Goal: Task Accomplishment & Management: Complete application form

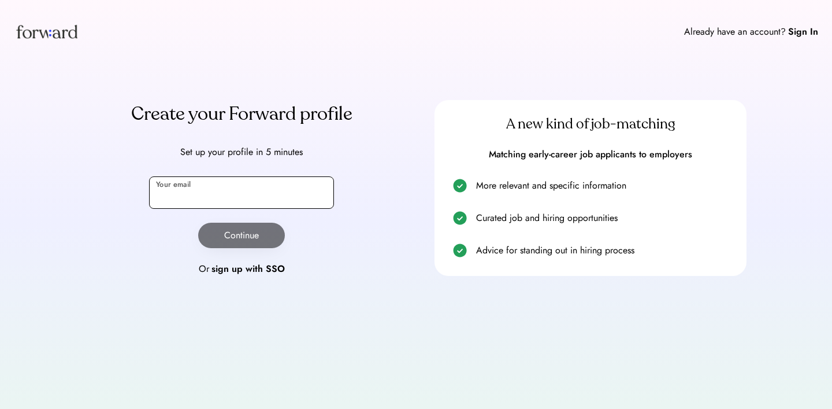
click at [282, 199] on input "email" at bounding box center [241, 192] width 185 height 32
type input "**********"
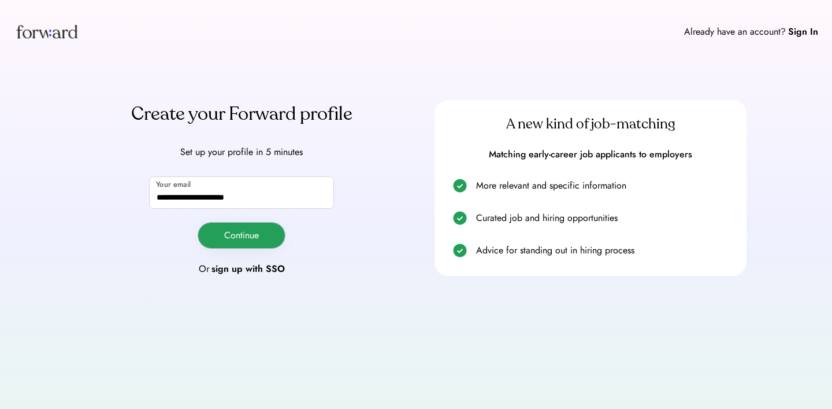
click at [254, 236] on button "Continue" at bounding box center [241, 234] width 87 height 25
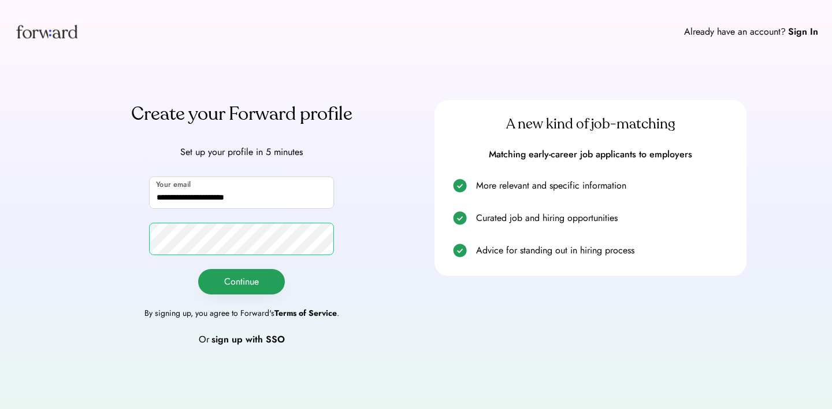
click at [270, 277] on button "Continue" at bounding box center [241, 281] width 87 height 25
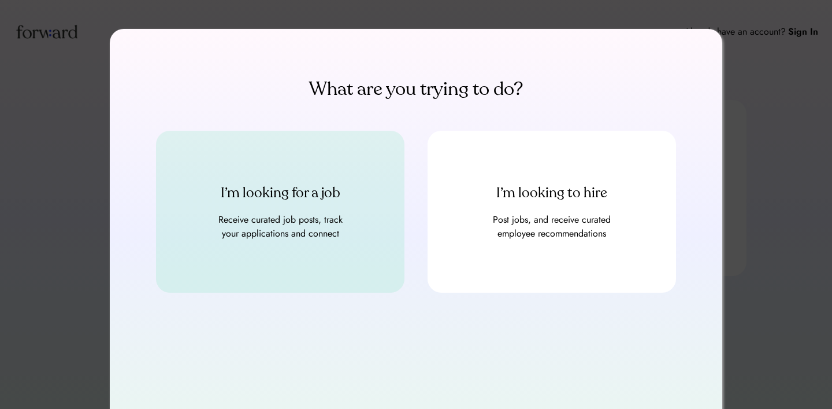
click at [318, 224] on div "Receive curated job posts, track your applications and connect" at bounding box center [280, 227] width 139 height 28
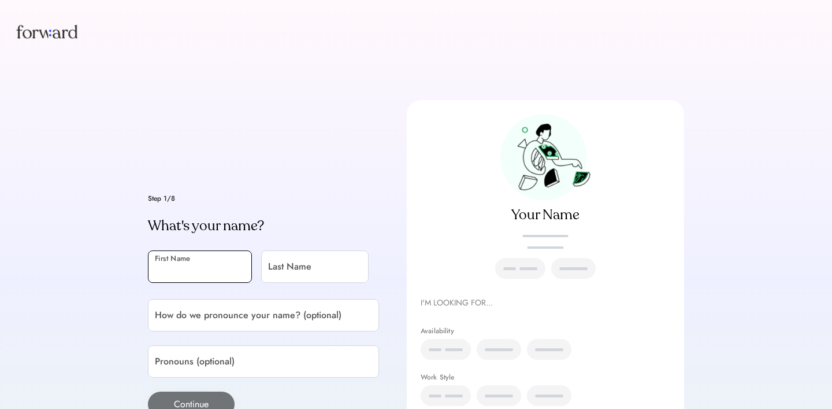
click at [202, 260] on input "input" at bounding box center [200, 266] width 104 height 32
type input "******"
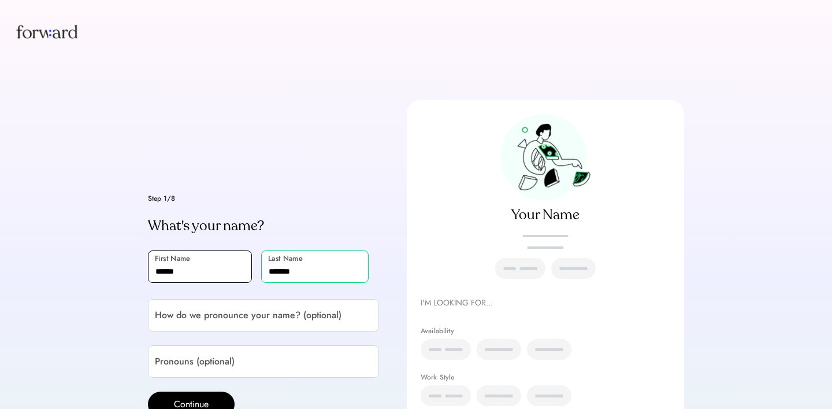
type input "*******"
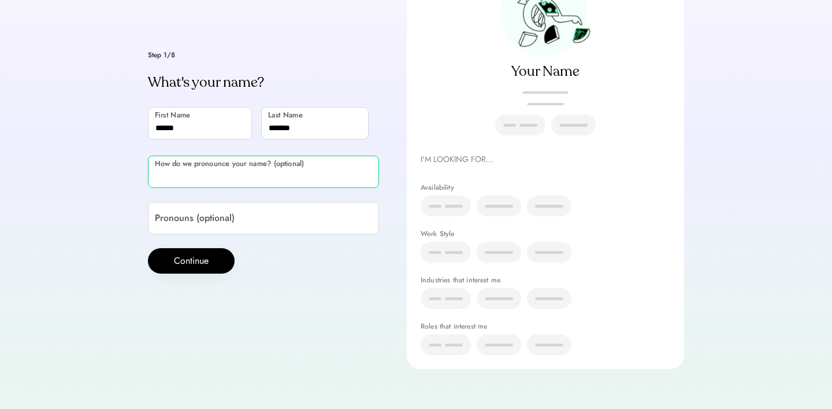
scroll to position [149, 0]
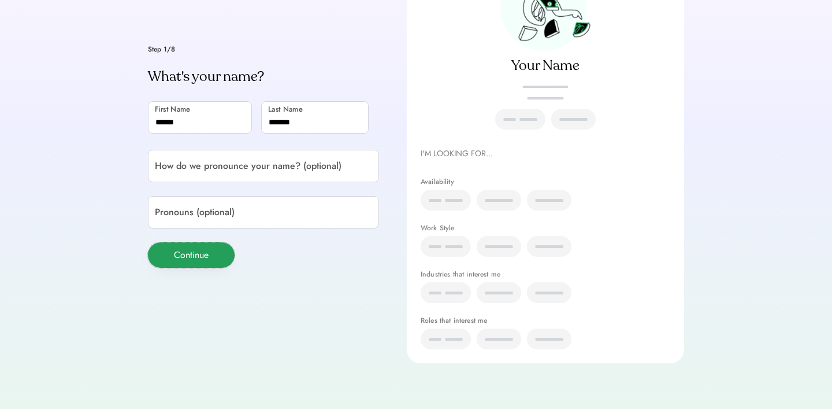
click at [192, 253] on button "Continue" at bounding box center [191, 254] width 87 height 25
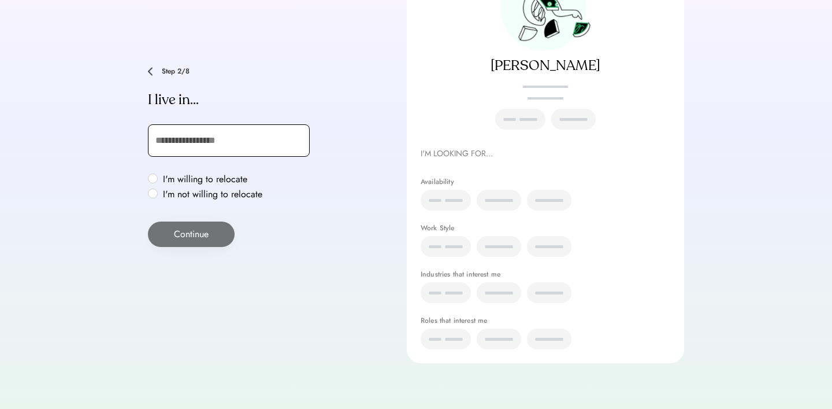
click at [213, 145] on input "text" at bounding box center [229, 140] width 162 height 32
type input "***"
type input "**********"
type input "******"
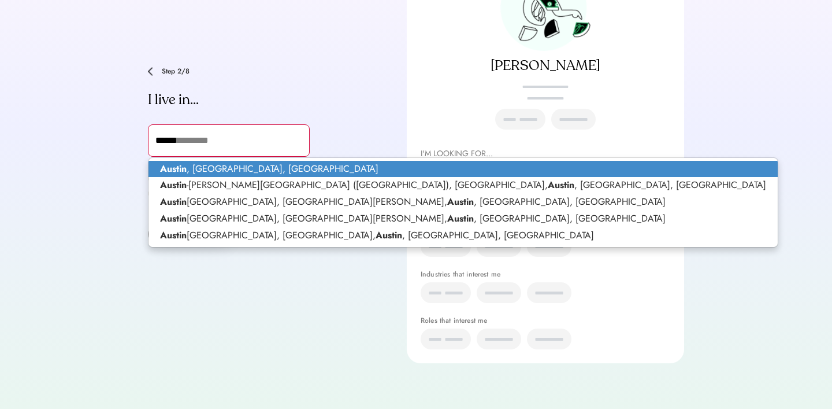
click at [191, 169] on p "Austin , TX, USA" at bounding box center [463, 169] width 629 height 17
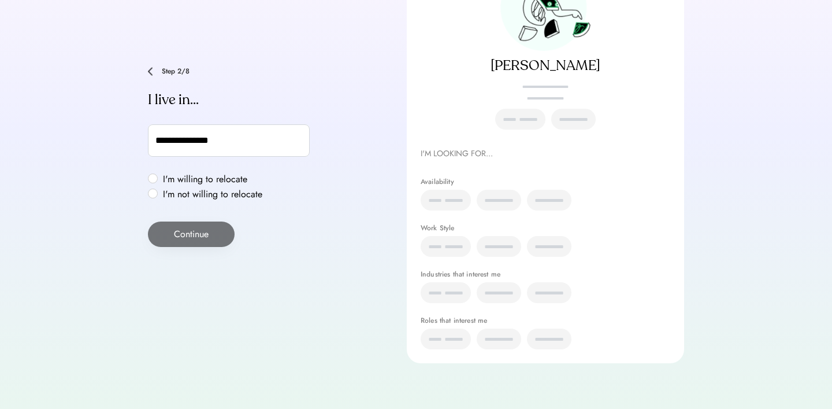
type input "**********"
click at [95, 177] on div "**********" at bounding box center [416, 130] width 832 height 558
click at [159, 195] on label "I'm not willing to relocate" at bounding box center [212, 194] width 106 height 9
click at [169, 230] on button "Continue" at bounding box center [191, 233] width 87 height 25
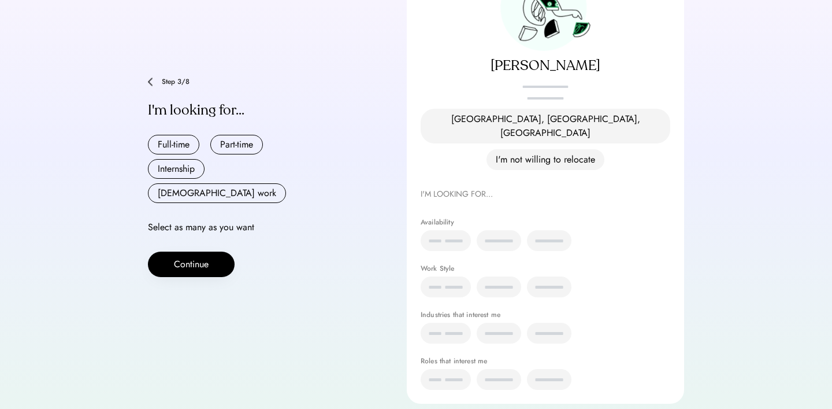
scroll to position [127, 0]
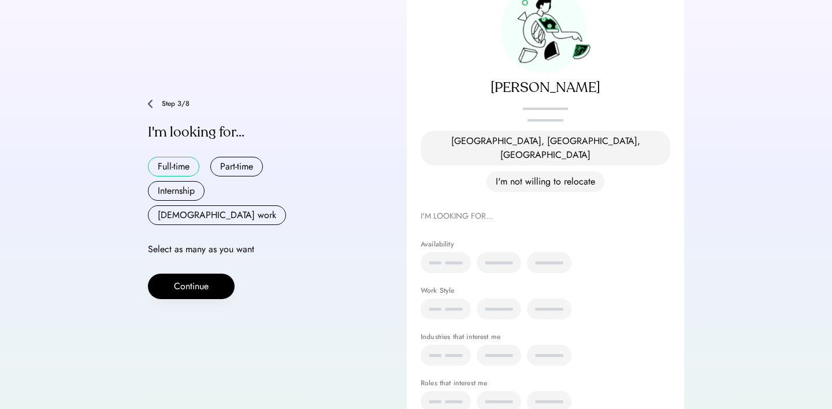
click at [183, 161] on button "Full-time" at bounding box center [173, 167] width 51 height 20
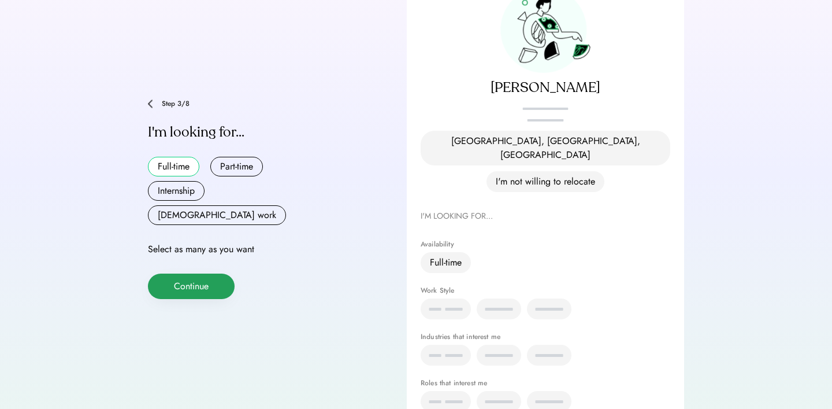
click at [194, 273] on button "Continue" at bounding box center [191, 285] width 87 height 25
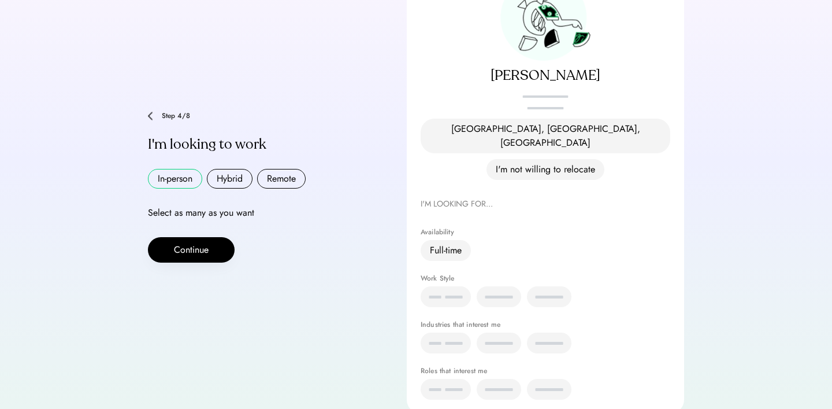
click at [185, 169] on button "In-person" at bounding box center [175, 179] width 54 height 20
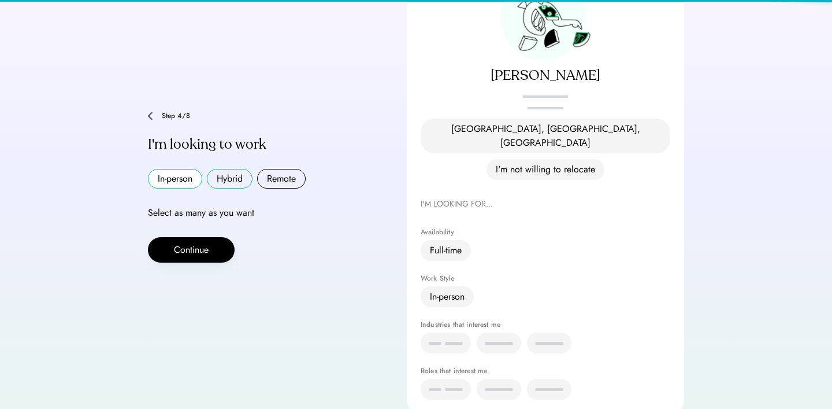
click at [229, 169] on button "Hybrid" at bounding box center [230, 179] width 46 height 20
click at [274, 169] on button "Remote" at bounding box center [281, 179] width 49 height 20
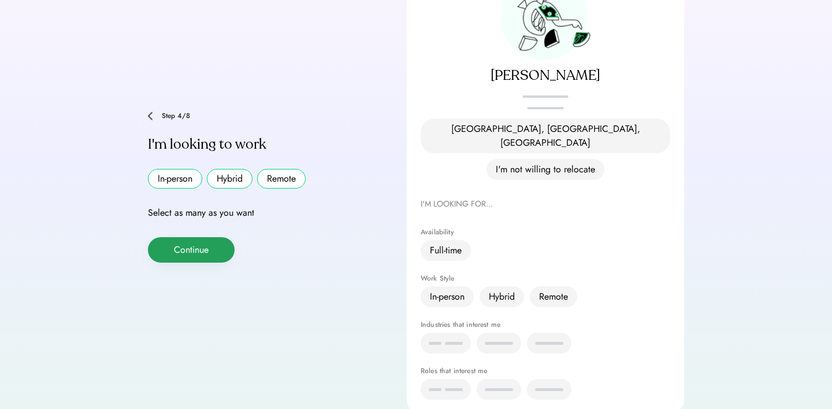
click at [202, 237] on button "Continue" at bounding box center [191, 249] width 87 height 25
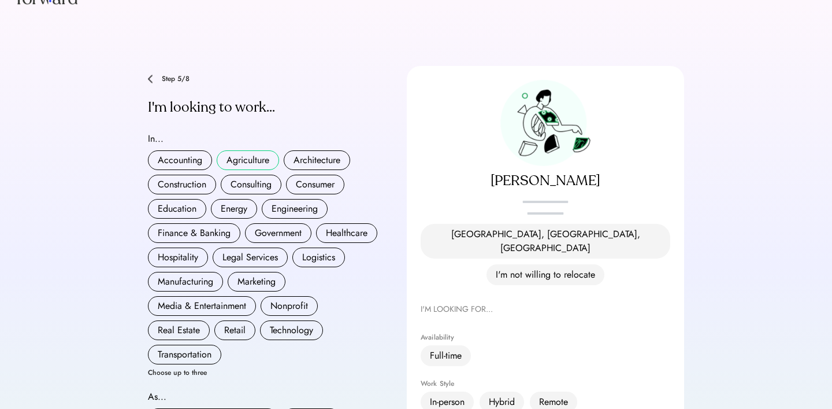
scroll to position [38, 0]
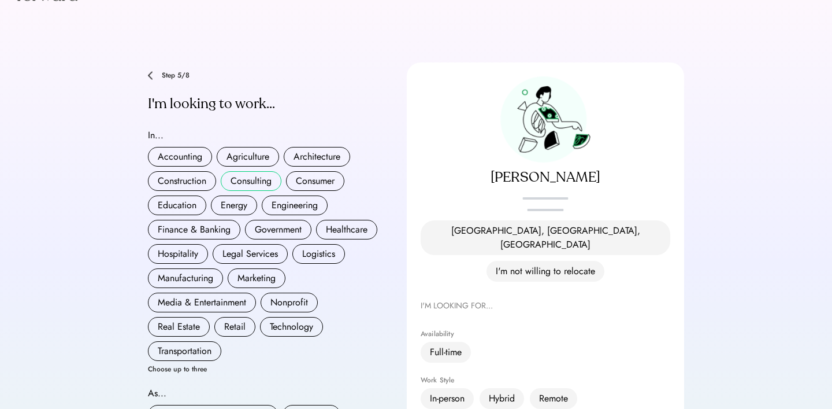
click at [243, 172] on button "Consulting" at bounding box center [251, 181] width 61 height 20
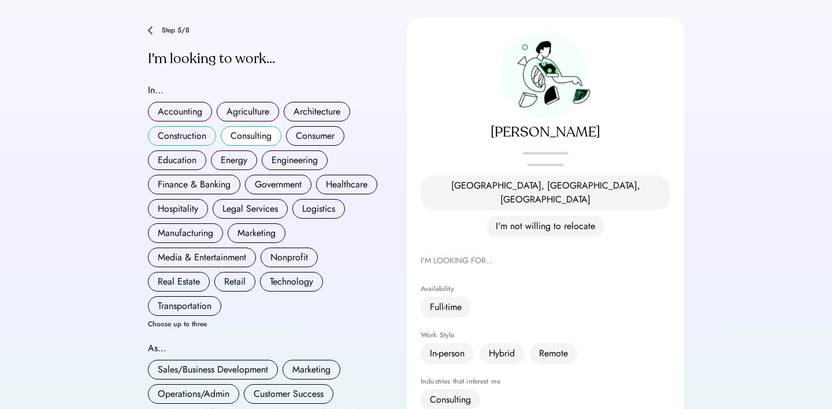
scroll to position [87, 0]
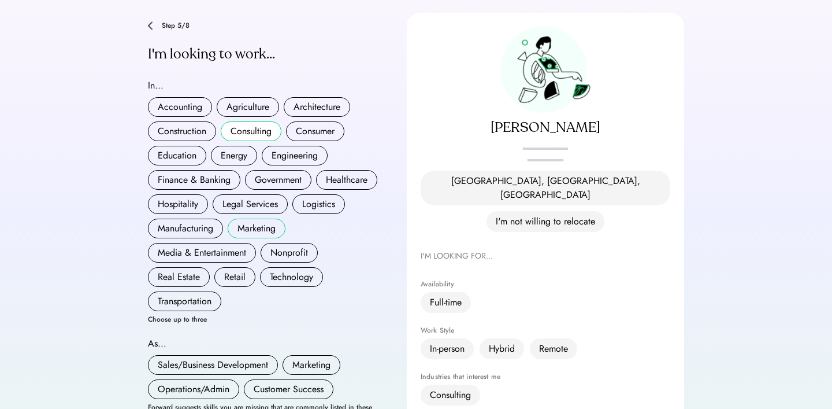
click at [253, 220] on button "Marketing" at bounding box center [257, 228] width 58 height 20
click at [224, 249] on button "Media & Entertainment" at bounding box center [202, 253] width 108 height 20
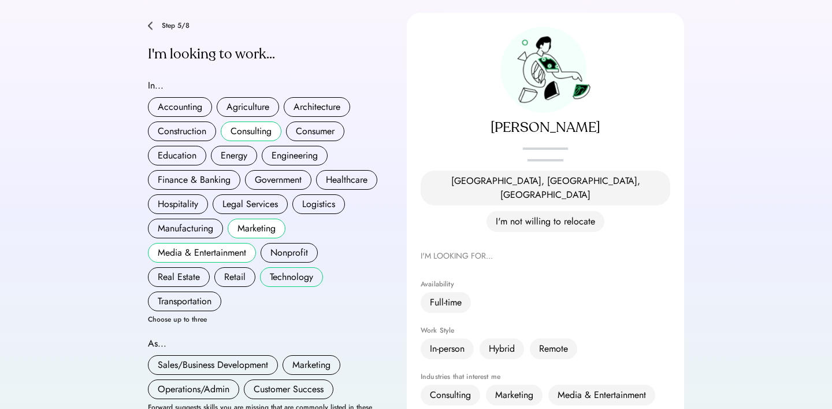
click at [275, 269] on button "Technology" at bounding box center [291, 277] width 63 height 20
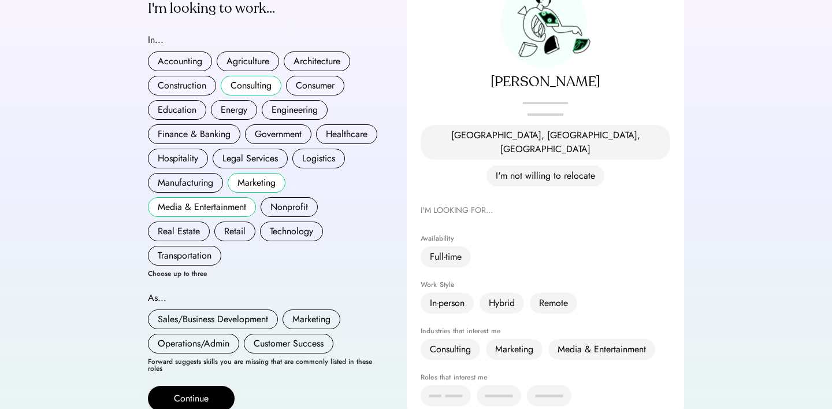
scroll to position [128, 0]
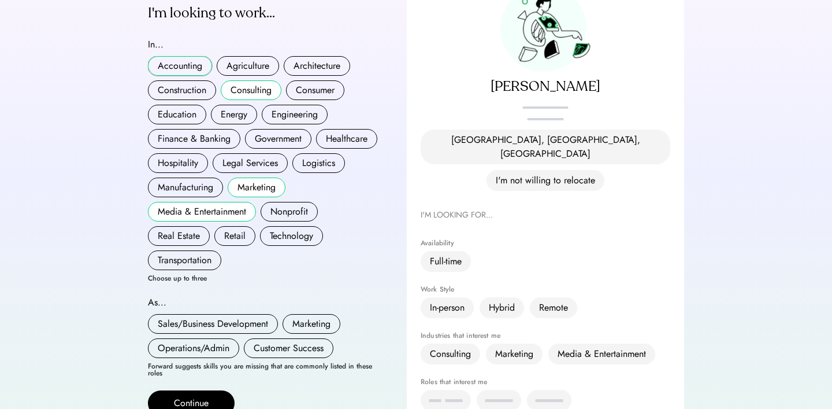
click at [197, 57] on button "Accounting" at bounding box center [180, 66] width 64 height 20
click at [188, 45] on div "In... Accounting Agriculture Architecture Construction Consulting Consumer Educ…" at bounding box center [263, 160] width 231 height 244
click at [188, 56] on button "Accounting" at bounding box center [180, 66] width 64 height 20
click at [169, 57] on button "Accounting" at bounding box center [180, 66] width 64 height 20
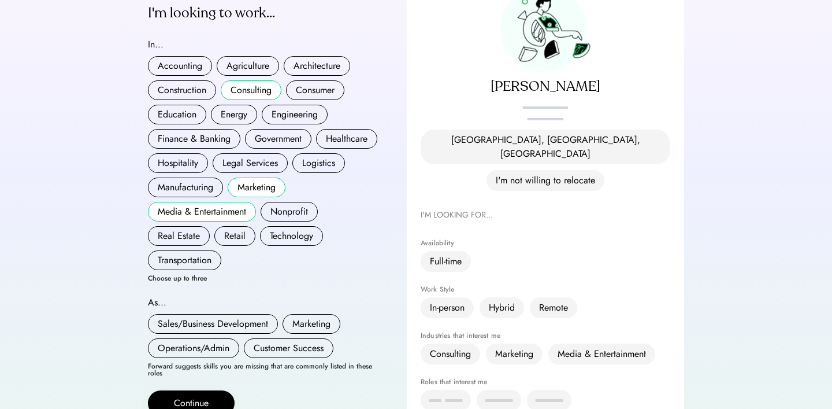
click at [238, 202] on button "Media & Entertainment" at bounding box center [202, 212] width 108 height 20
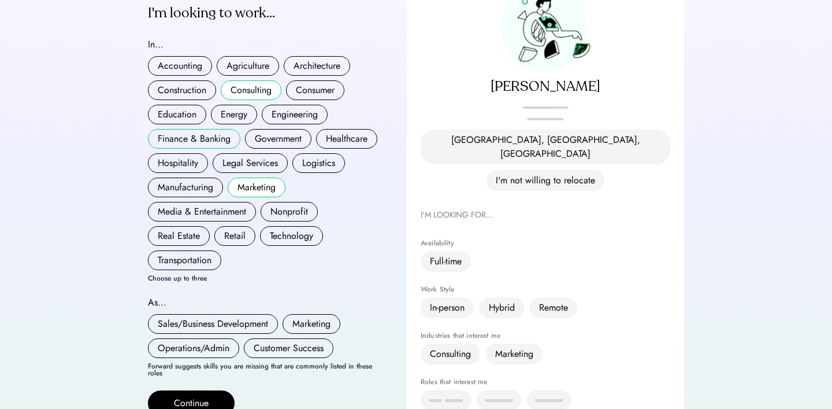
click at [216, 129] on button "Finance & Banking" at bounding box center [194, 139] width 92 height 20
click at [184, 56] on button "Accounting" at bounding box center [180, 66] width 64 height 20
click at [200, 202] on button "Media & Entertainment" at bounding box center [202, 212] width 108 height 20
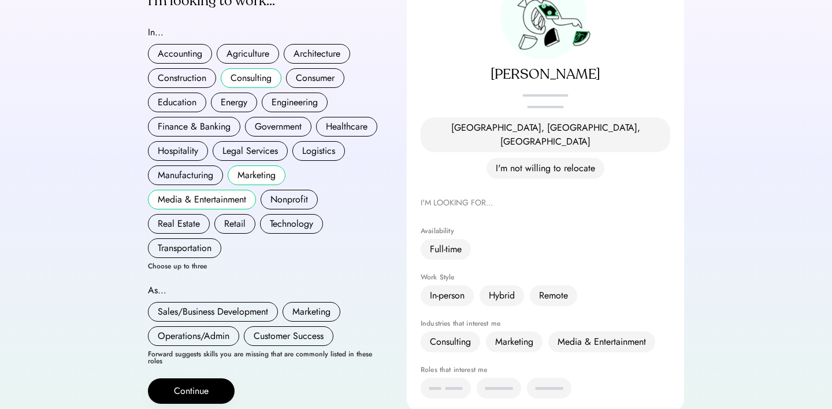
scroll to position [172, 0]
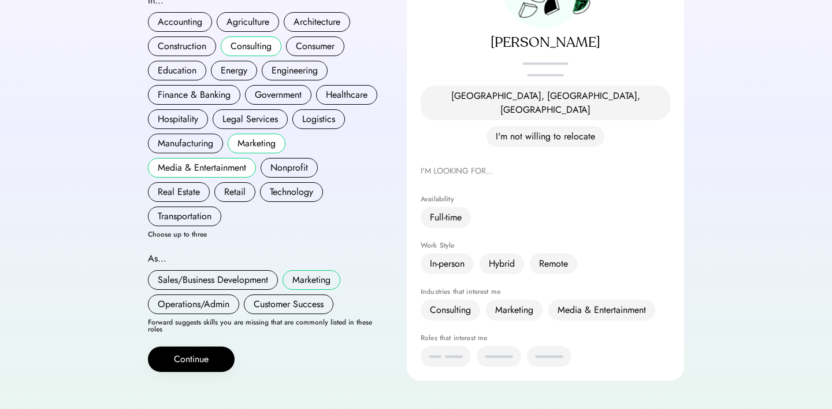
click at [307, 270] on button "Marketing" at bounding box center [312, 280] width 58 height 20
click at [291, 294] on button "Customer Success" at bounding box center [289, 304] width 90 height 20
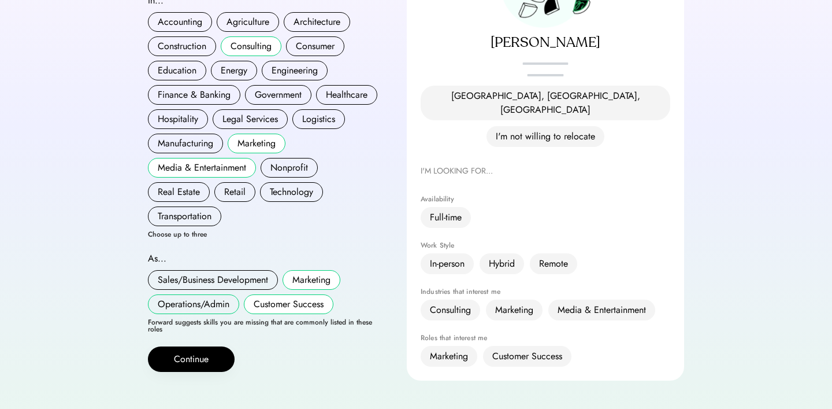
click at [207, 294] on button "Operations/Admin" at bounding box center [193, 304] width 91 height 20
click at [227, 270] on button "Sales/Business Development" at bounding box center [213, 280] width 130 height 20
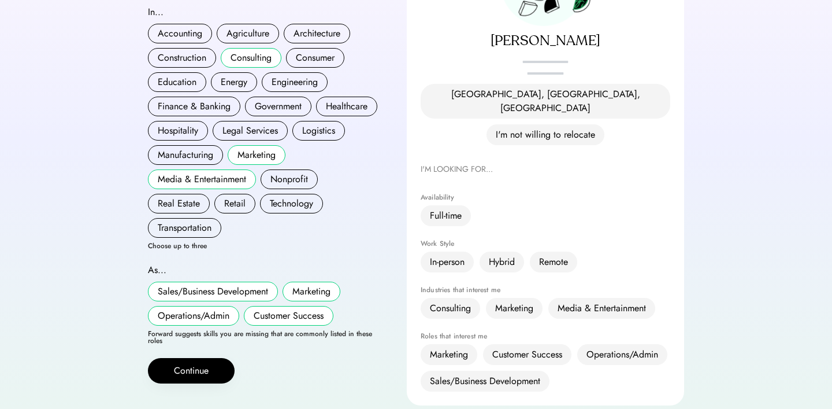
click at [227, 281] on button "Sales/Business Development" at bounding box center [213, 291] width 130 height 20
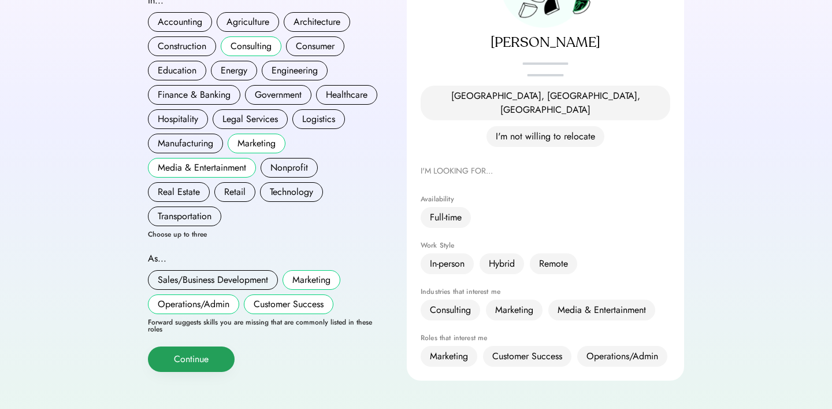
click at [188, 348] on button "Continue" at bounding box center [191, 358] width 87 height 25
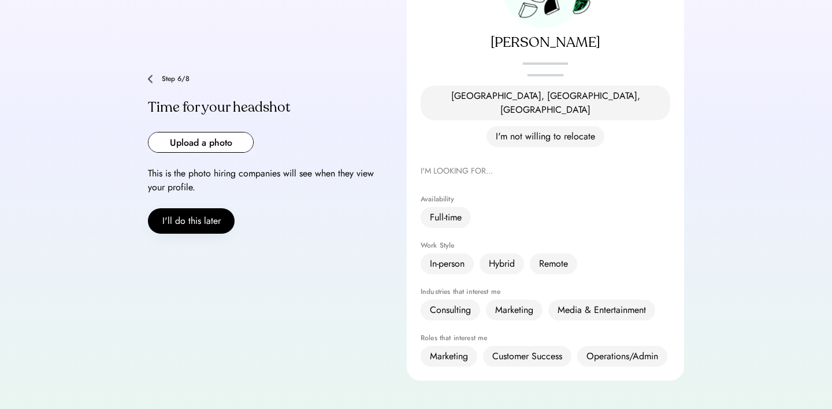
scroll to position [149, 0]
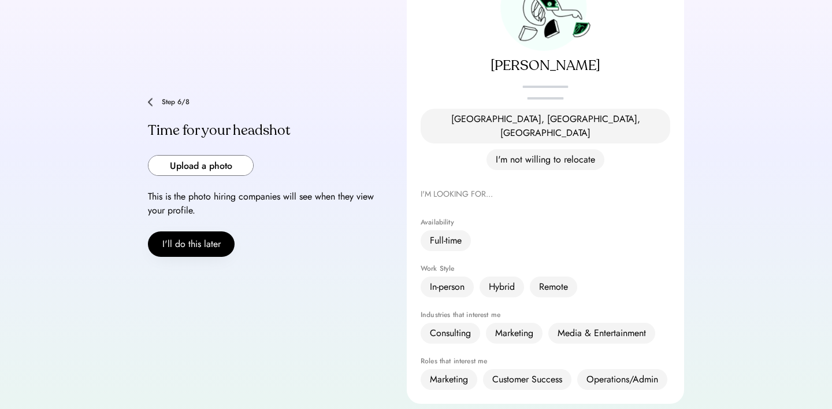
click at [226, 155] on input "file" at bounding box center [201, 165] width 105 height 20
type input "**********"
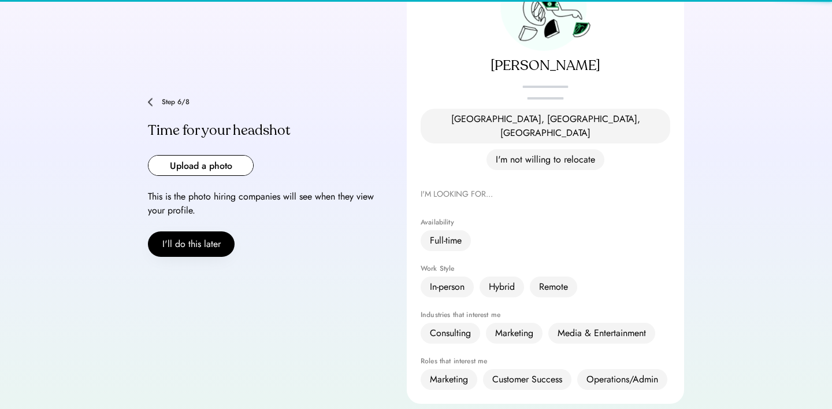
scroll to position [151, 0]
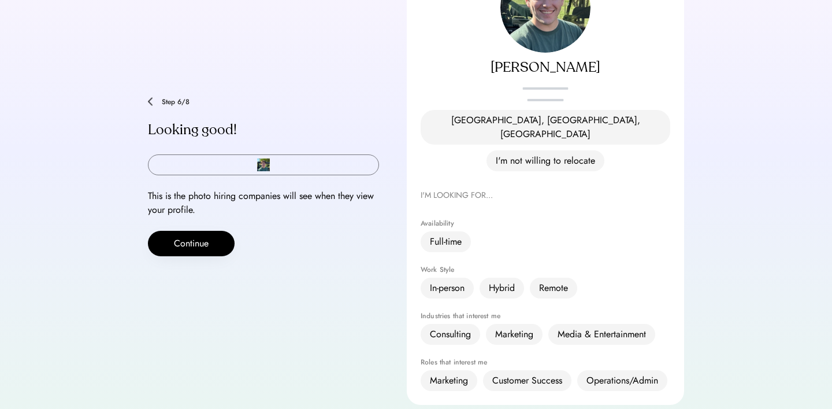
click at [261, 155] on input "file" at bounding box center [264, 165] width 230 height 20
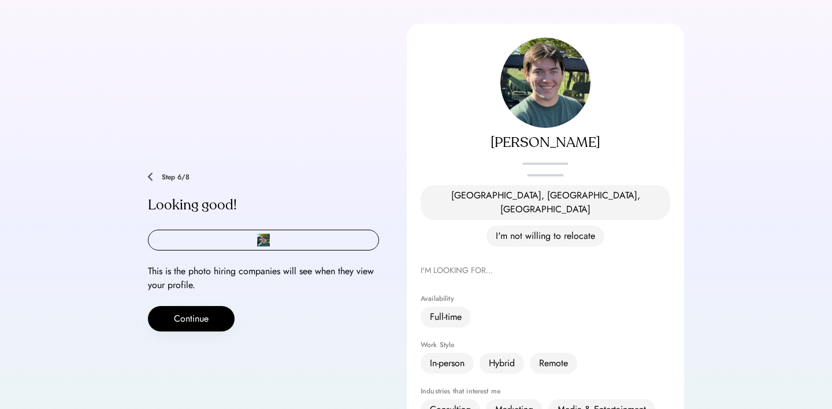
scroll to position [107, 0]
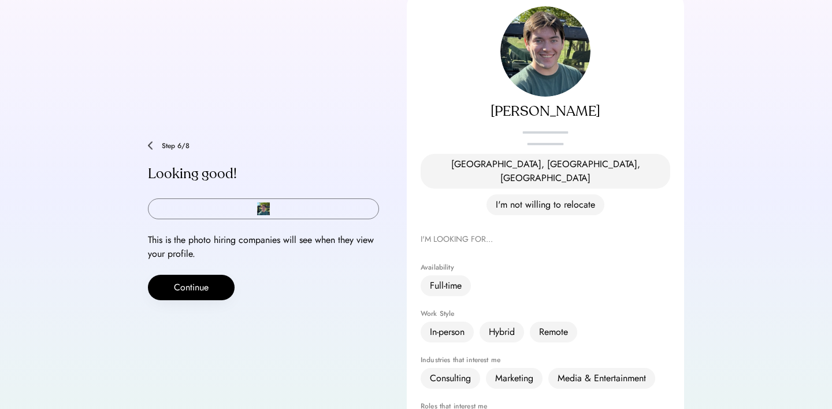
click at [262, 199] on input "file" at bounding box center [264, 209] width 230 height 20
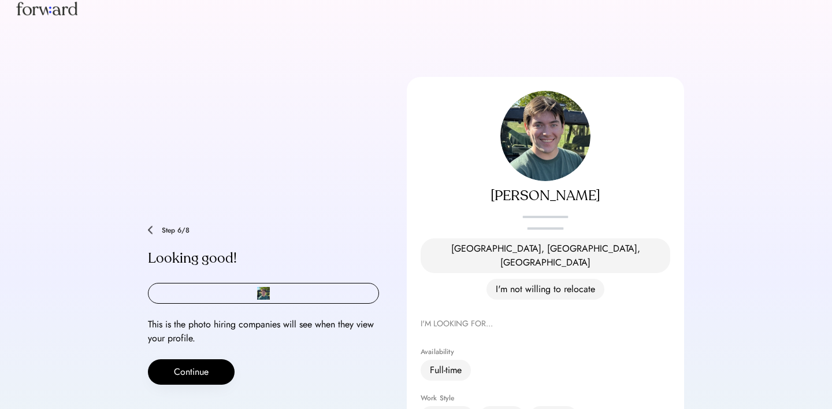
scroll to position [0, 0]
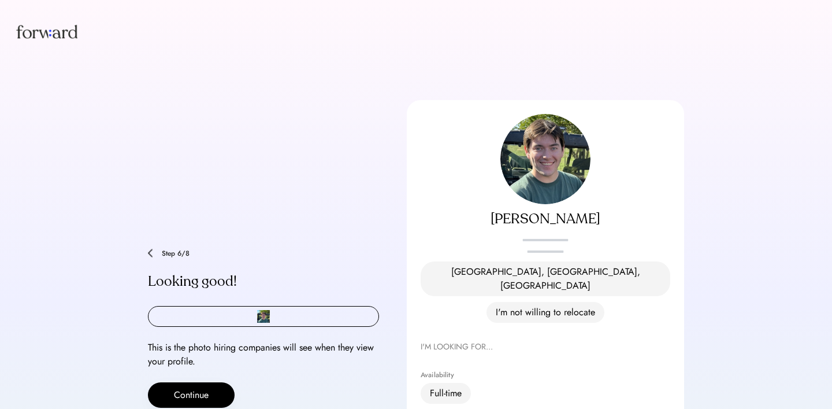
click at [372, 142] on div "**********" at bounding box center [416, 328] width 536 height 456
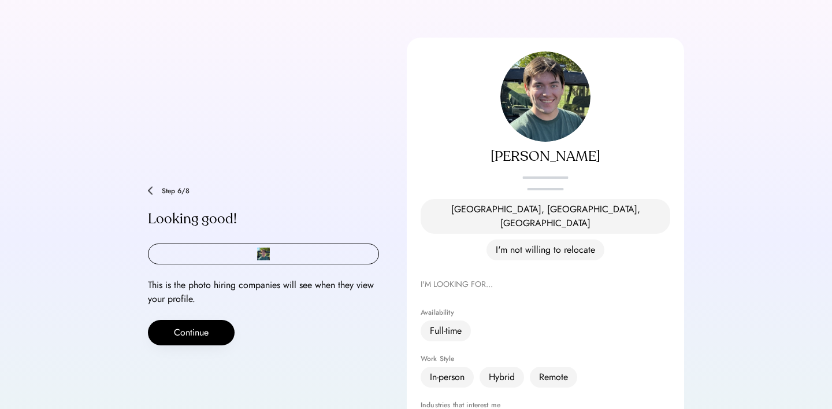
scroll to position [63, 0]
click at [219, 243] on input "file" at bounding box center [264, 253] width 230 height 20
type input "**********"
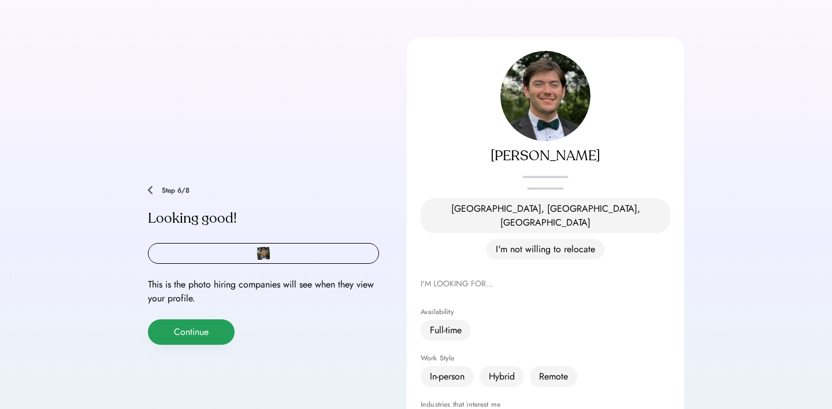
click at [203, 319] on button "Continue" at bounding box center [191, 331] width 87 height 25
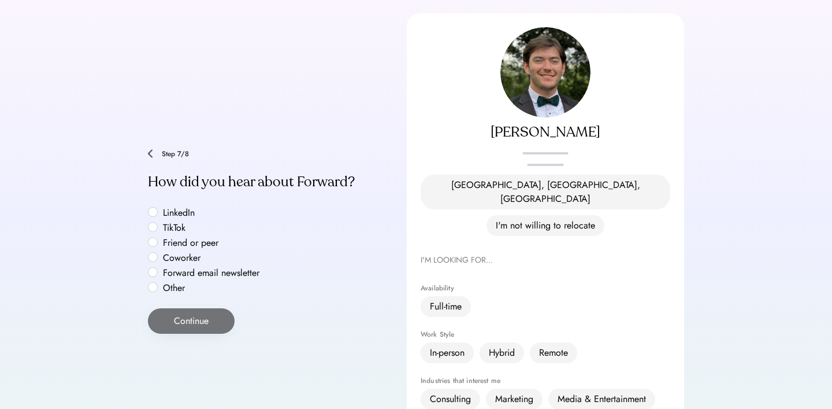
scroll to position [90, 0]
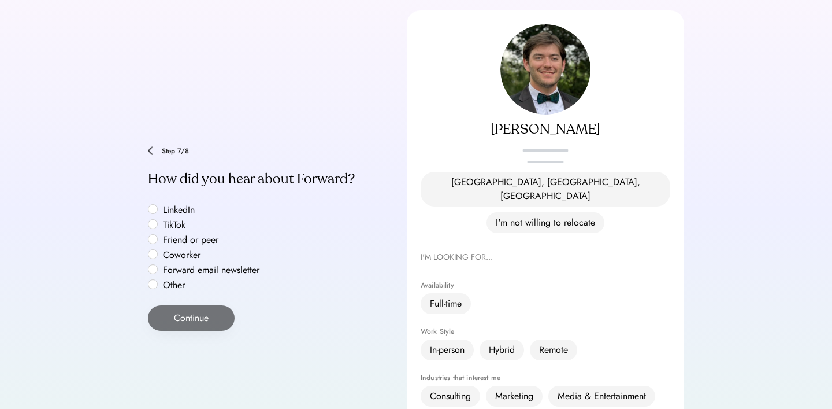
click at [159, 205] on label "LinkedIn" at bounding box center [211, 209] width 104 height 9
click at [203, 305] on button "Continue" at bounding box center [191, 317] width 87 height 25
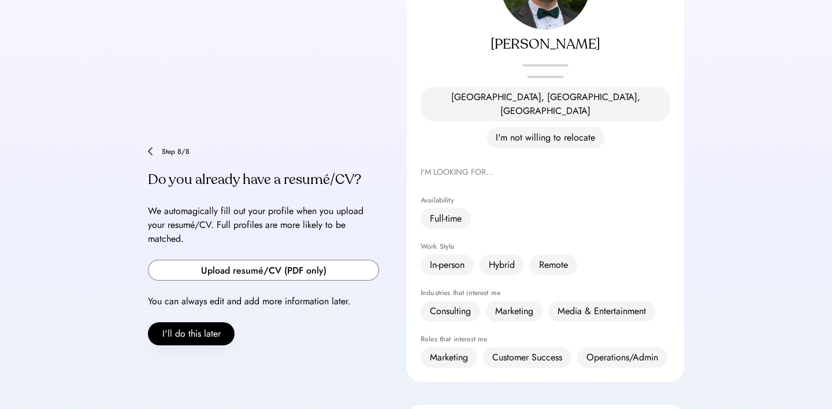
click at [262, 260] on input "file" at bounding box center [264, 270] width 230 height 20
type input "**********"
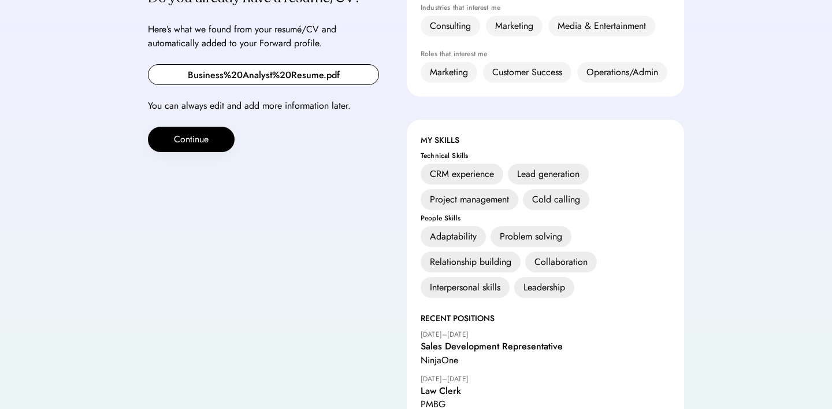
scroll to position [420, 0]
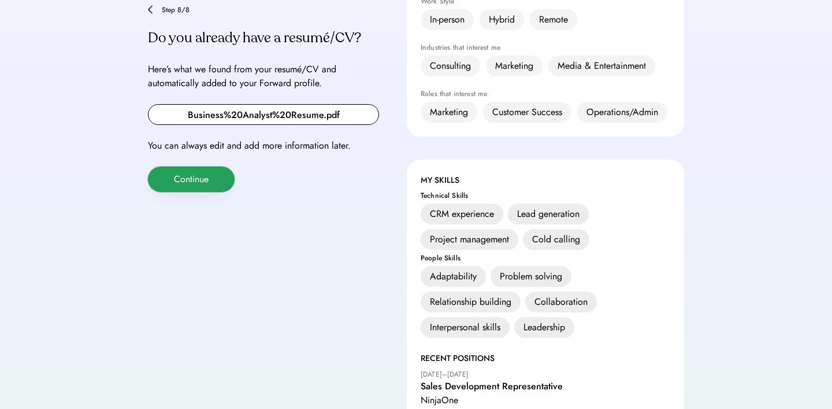
click at [192, 166] on button "Continue" at bounding box center [191, 178] width 87 height 25
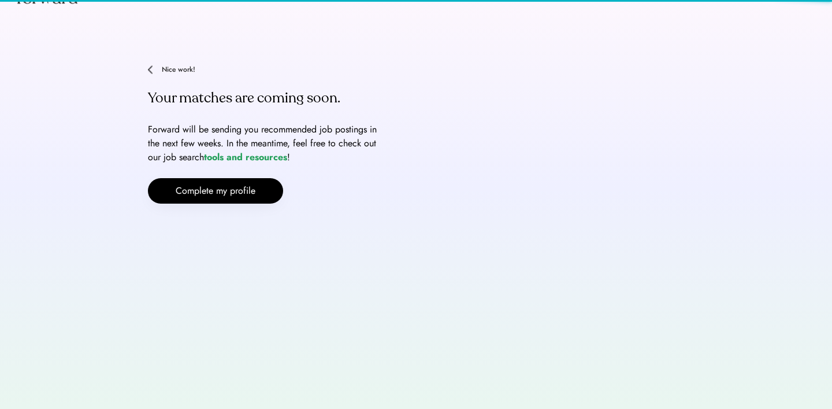
scroll to position [35, 0]
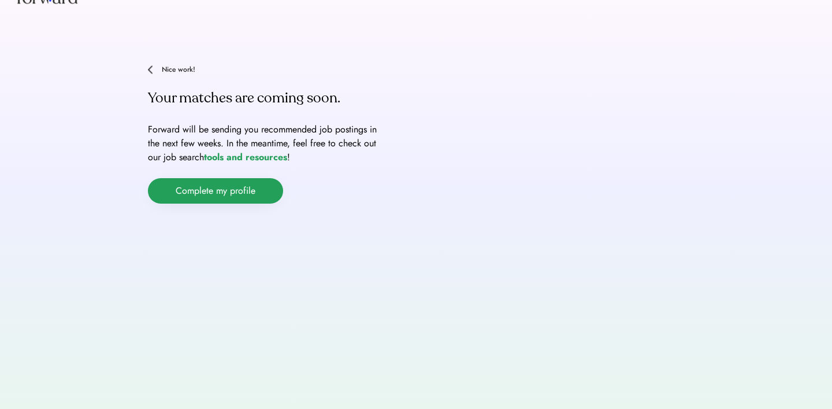
click at [235, 193] on button "Complete my profile" at bounding box center [215, 190] width 135 height 25
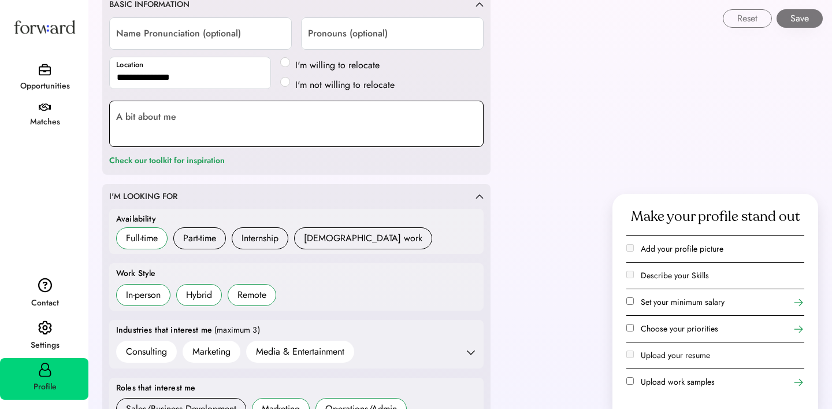
scroll to position [183, 0]
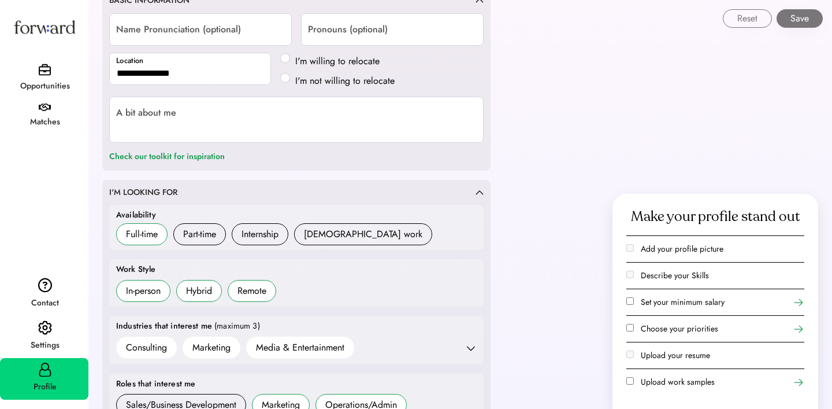
click at [702, 309] on div "Set your minimum salary" at bounding box center [715, 301] width 178 height 27
click at [796, 302] on use at bounding box center [799, 302] width 12 height 12
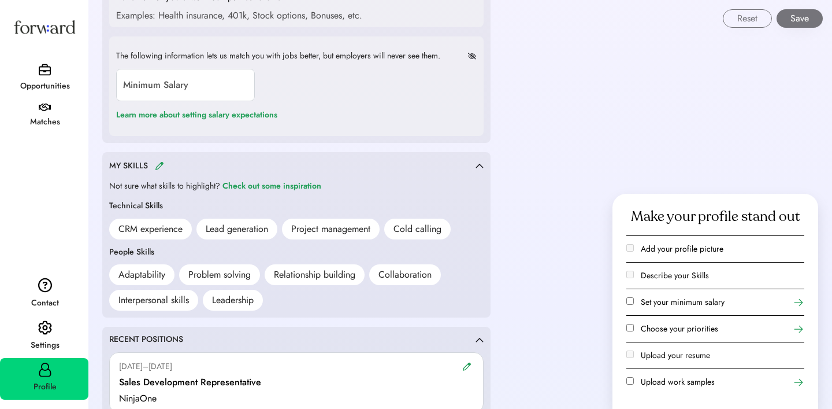
scroll to position [622, 0]
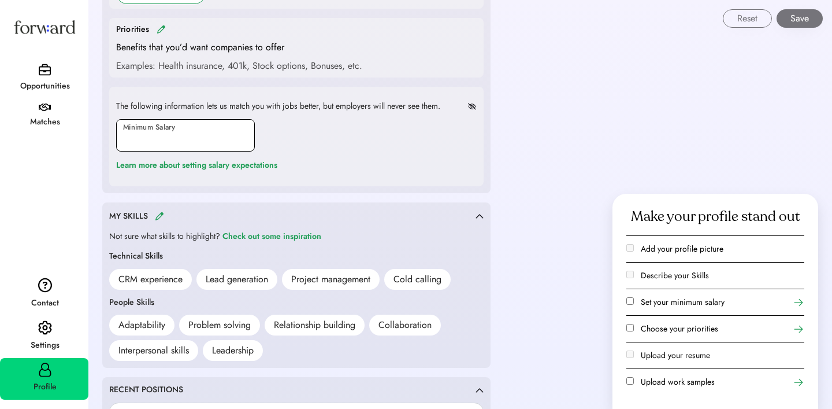
click at [166, 133] on input "input" at bounding box center [185, 135] width 139 height 32
type input "*******"
click at [350, 149] on div "The following information lets us match you with jobs better, but employers wil…" at bounding box center [296, 136] width 374 height 99
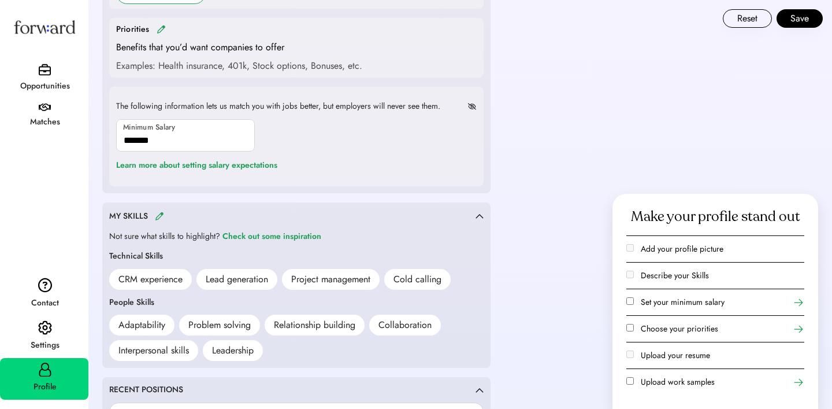
click at [564, 236] on div "**********" at bounding box center [460, 360] width 744 height 1964
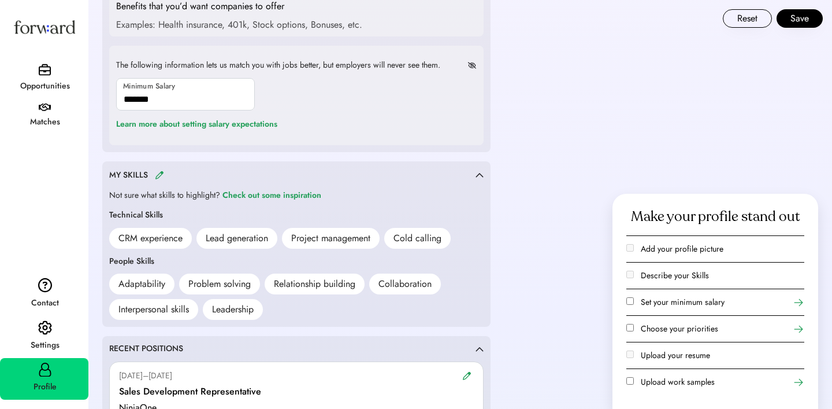
scroll to position [673, 0]
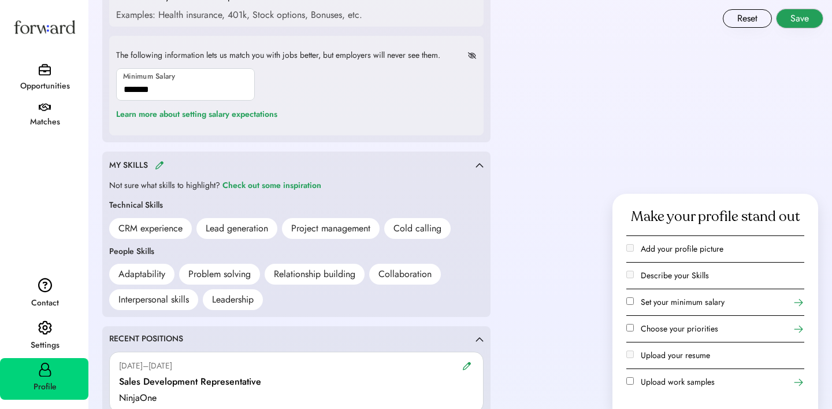
click at [810, 16] on button "Save" at bounding box center [800, 18] width 46 height 18
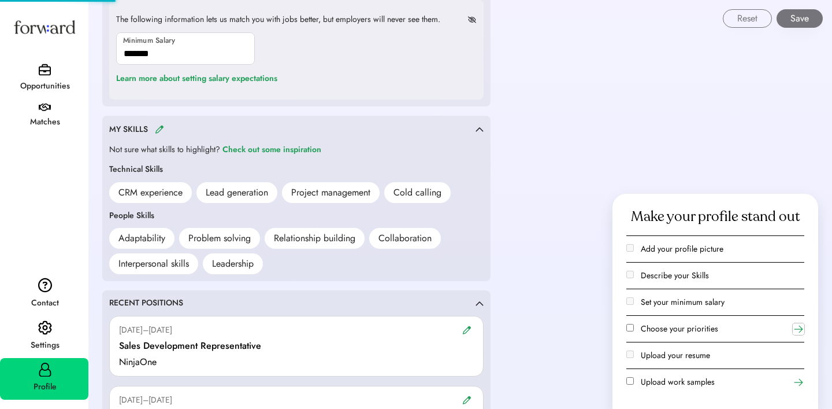
click at [798, 330] on icon at bounding box center [799, 329] width 12 height 12
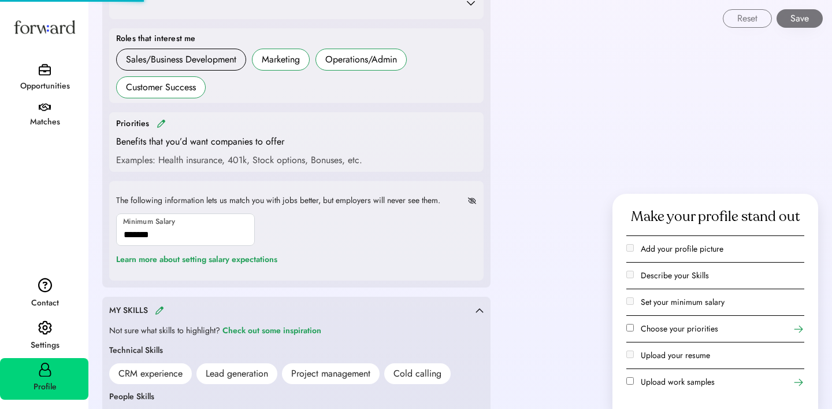
scroll to position [523, 0]
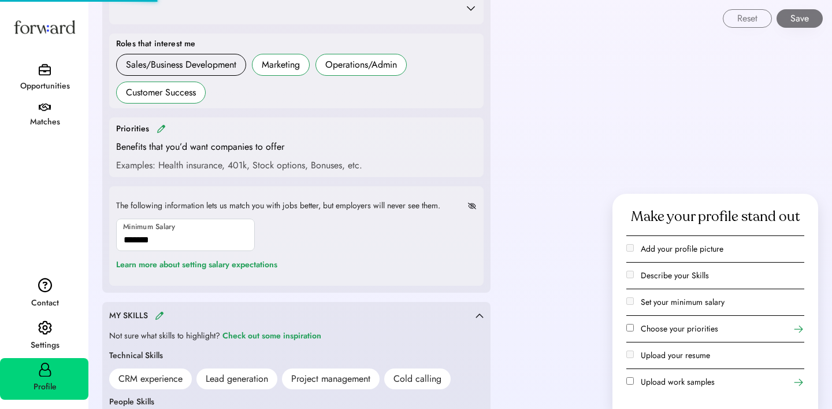
click at [159, 129] on img at bounding box center [161, 128] width 9 height 9
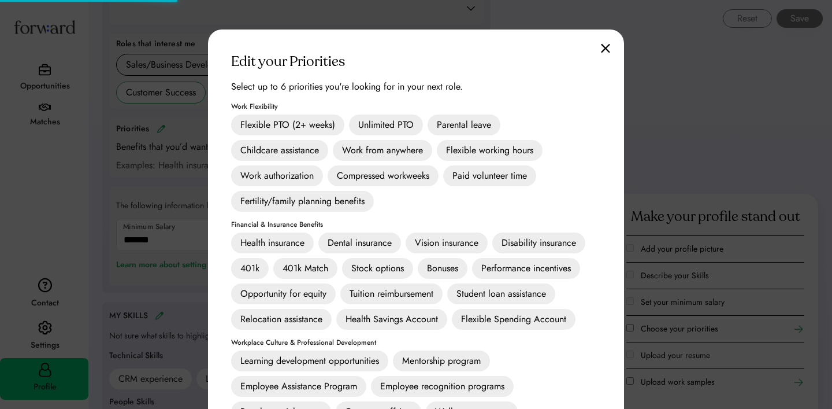
click at [290, 123] on div "Flexible PTO (2+ weeks)" at bounding box center [287, 124] width 113 height 21
click at [320, 121] on div "Flexible PTO (2+ weeks)" at bounding box center [287, 124] width 113 height 21
click at [372, 122] on div "Unlimited PTO" at bounding box center [386, 124] width 74 height 21
click at [443, 115] on div "Parental leave" at bounding box center [464, 124] width 73 height 21
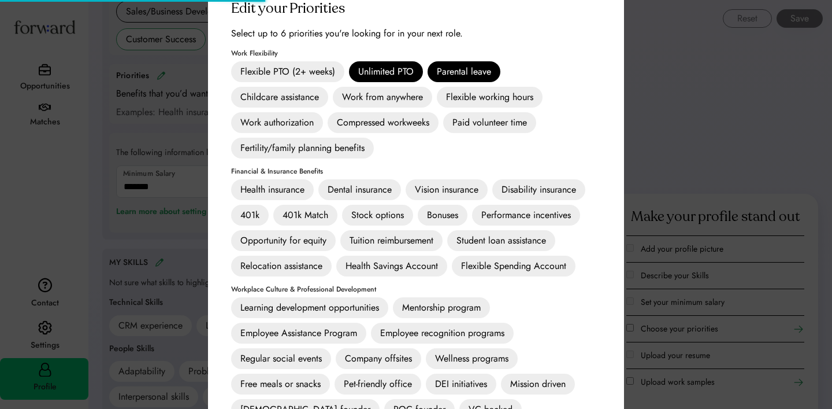
scroll to position [593, 0]
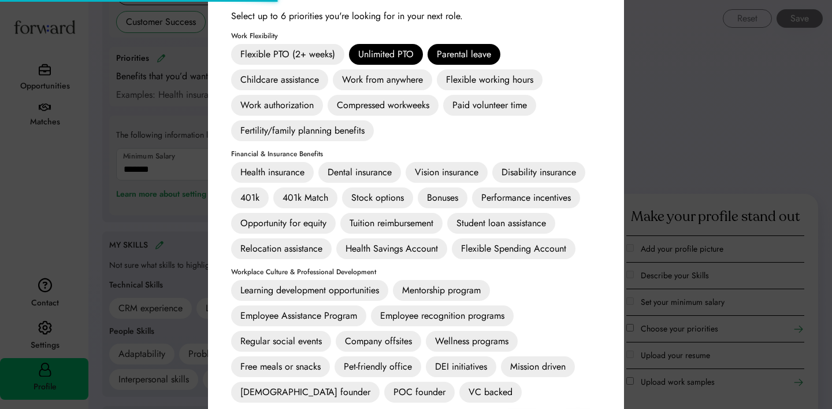
click at [268, 172] on div "Health insurance" at bounding box center [272, 172] width 83 height 21
click at [339, 172] on div "Dental insurance" at bounding box center [359, 172] width 83 height 21
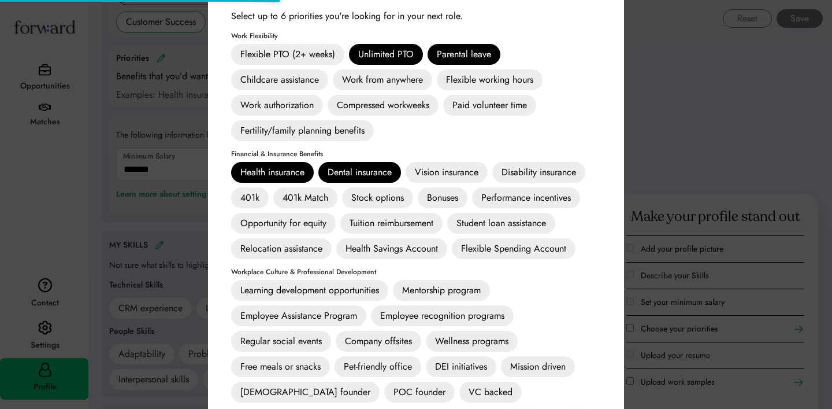
click at [466, 172] on div "Vision insurance" at bounding box center [447, 172] width 82 height 21
click at [294, 200] on div "401k Match" at bounding box center [305, 197] width 64 height 21
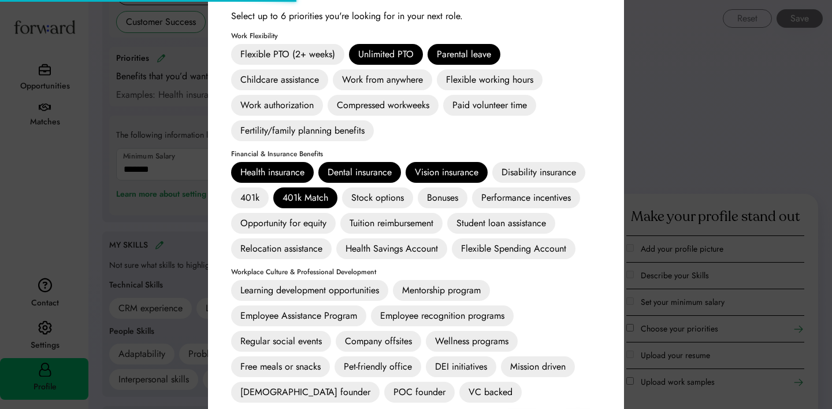
click at [439, 196] on div "Bonuses" at bounding box center [443, 197] width 50 height 21
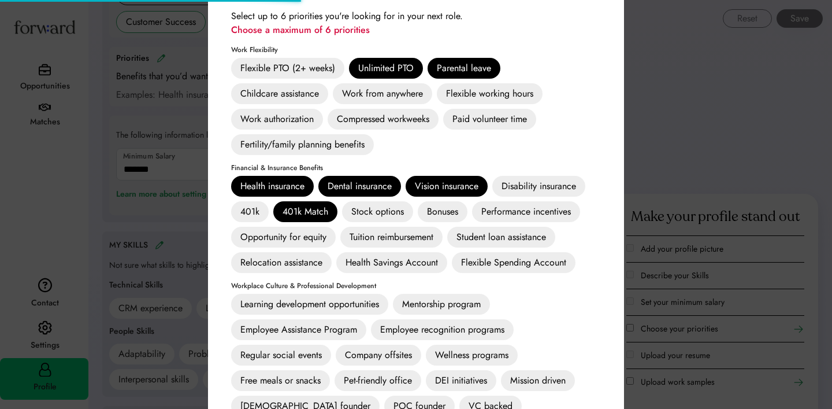
click at [505, 210] on div "Performance incentives" at bounding box center [526, 211] width 108 height 21
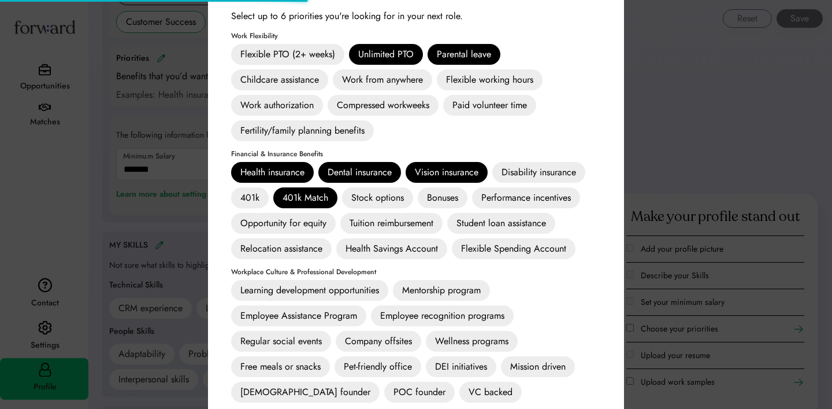
click at [494, 198] on div "Performance incentives" at bounding box center [526, 197] width 108 height 21
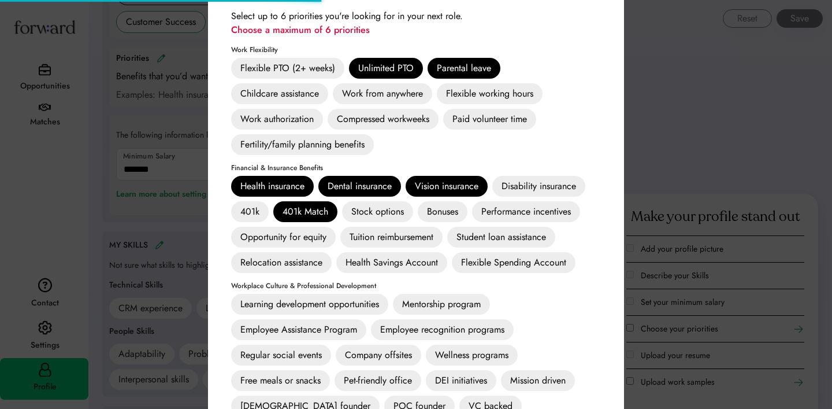
click at [497, 207] on div "Performance incentives" at bounding box center [526, 211] width 108 height 21
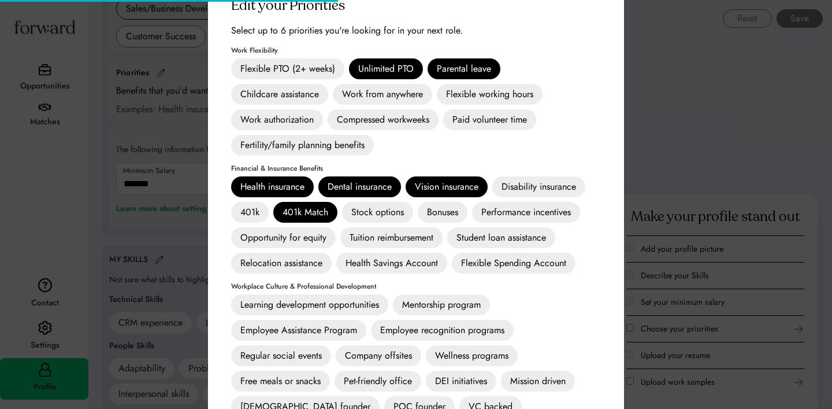
scroll to position [580, 0]
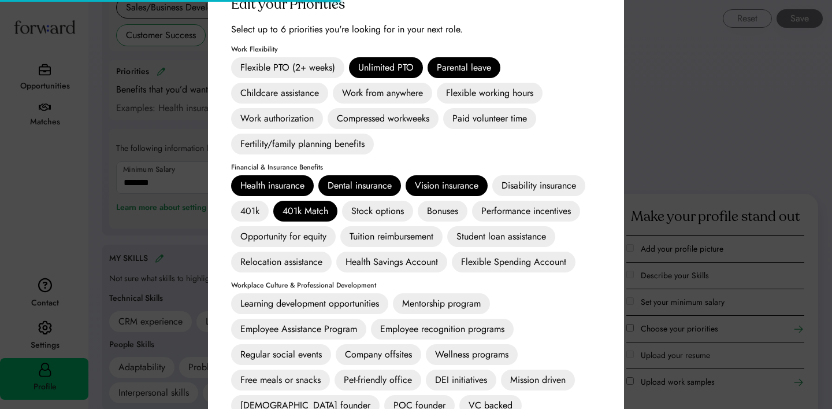
click at [444, 180] on div "Vision insurance" at bounding box center [447, 185] width 82 height 21
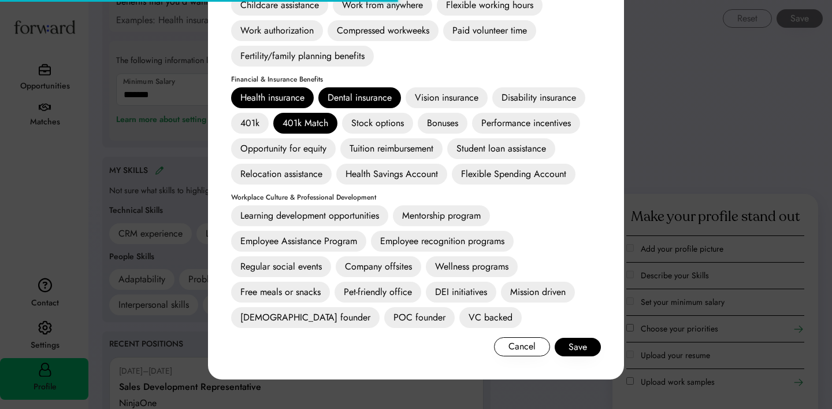
scroll to position [669, 0]
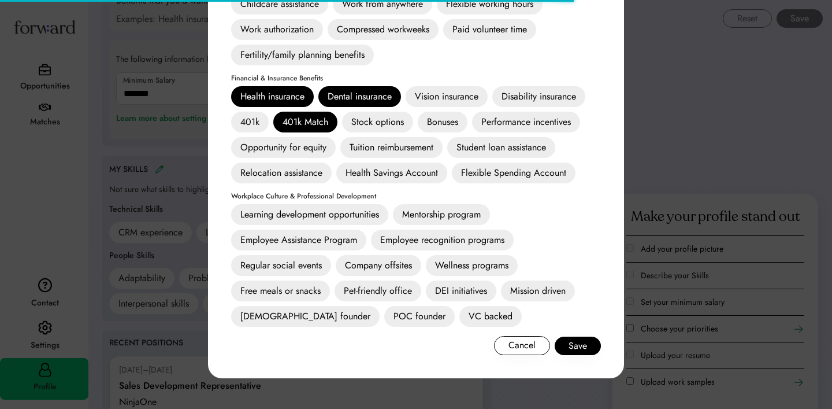
click at [454, 210] on div "Mentorship program" at bounding box center [441, 214] width 97 height 21
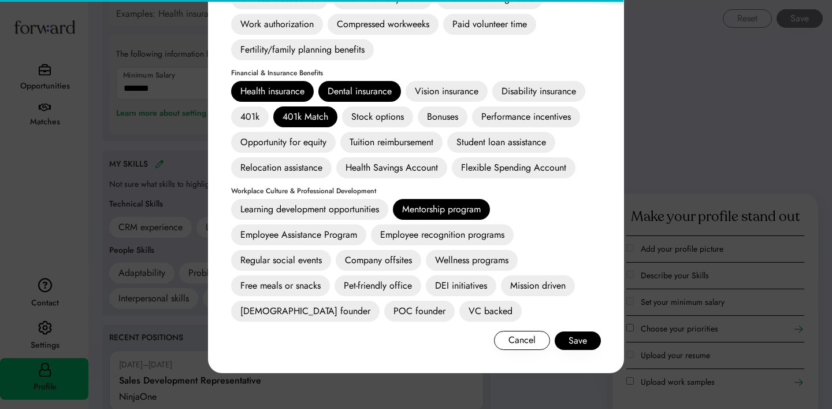
scroll to position [702, 0]
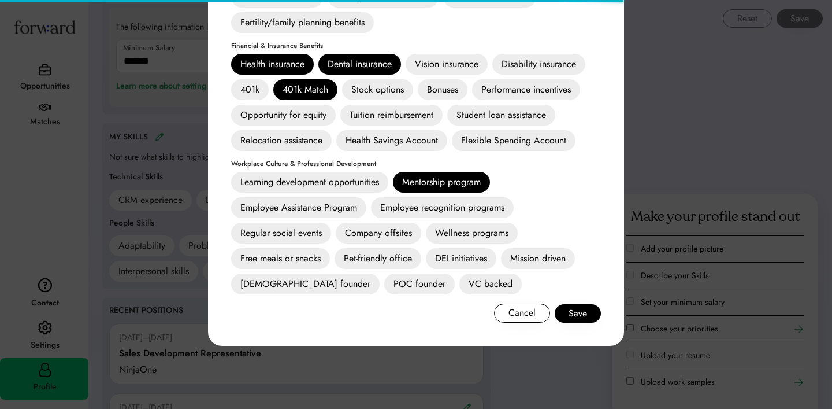
click at [465, 206] on div "Employee recognition programs" at bounding box center [442, 207] width 143 height 21
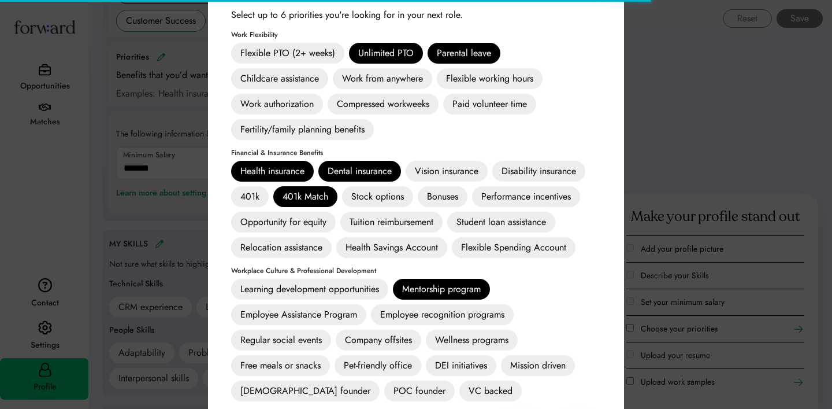
scroll to position [598, 0]
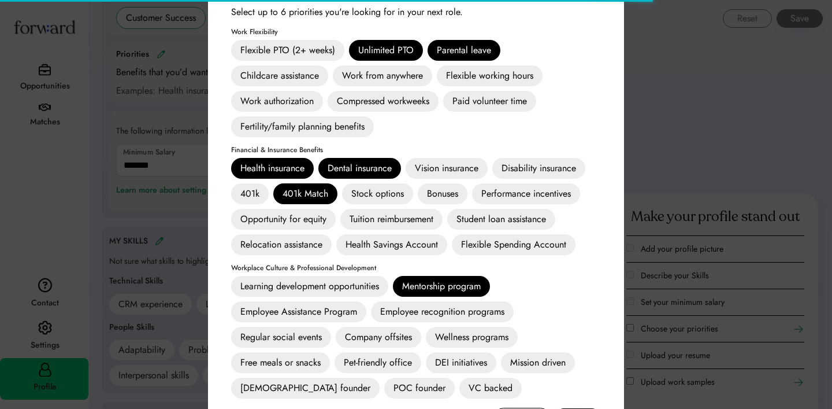
click at [462, 197] on div "Bonuses" at bounding box center [443, 193] width 50 height 21
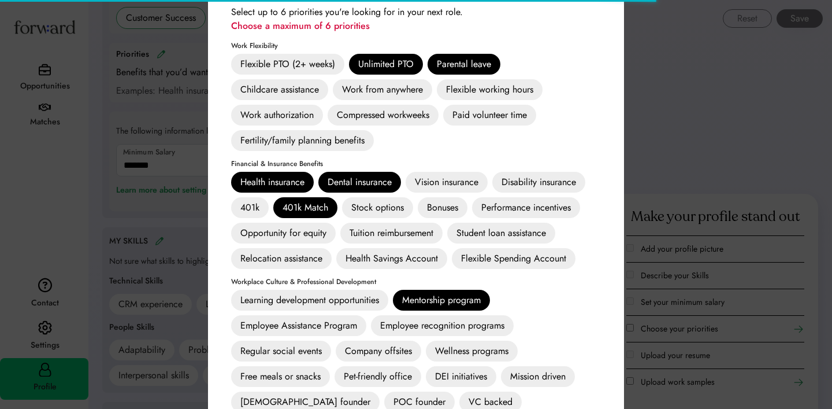
click at [455, 202] on div "Bonuses" at bounding box center [443, 207] width 50 height 21
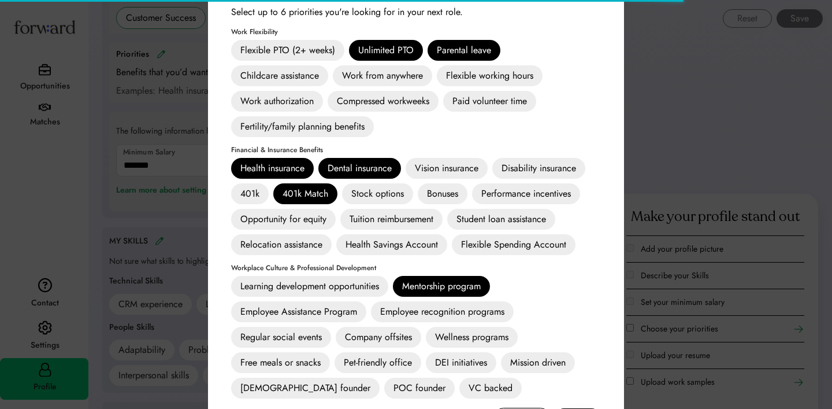
click at [432, 285] on div "Mentorship program" at bounding box center [441, 286] width 97 height 21
click at [345, 163] on div "Dental insurance" at bounding box center [359, 168] width 83 height 21
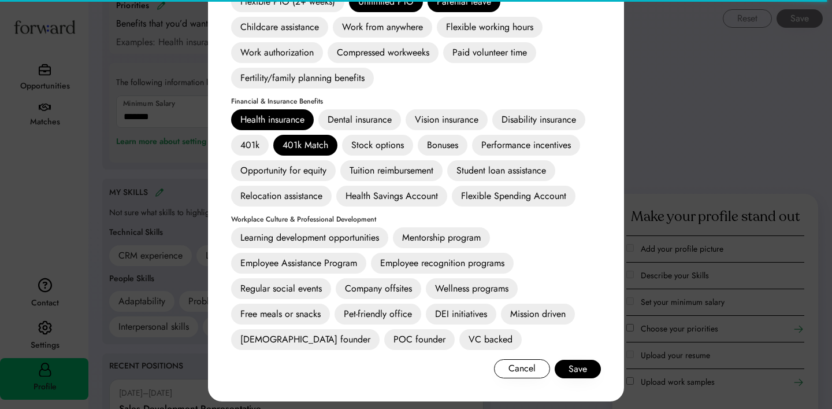
scroll to position [654, 0]
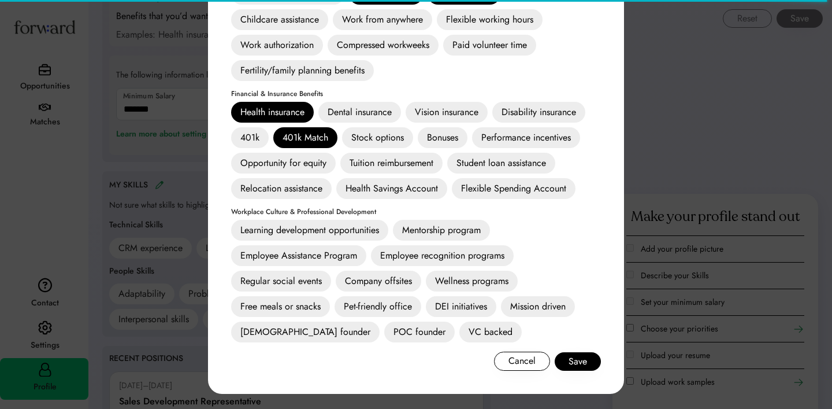
click at [376, 226] on div "Learning development opportunities" at bounding box center [309, 230] width 157 height 21
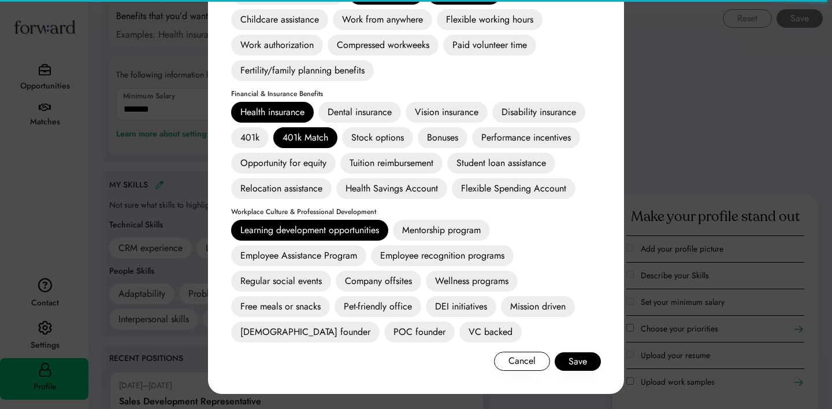
click at [424, 230] on div "Mentorship program" at bounding box center [441, 230] width 97 height 21
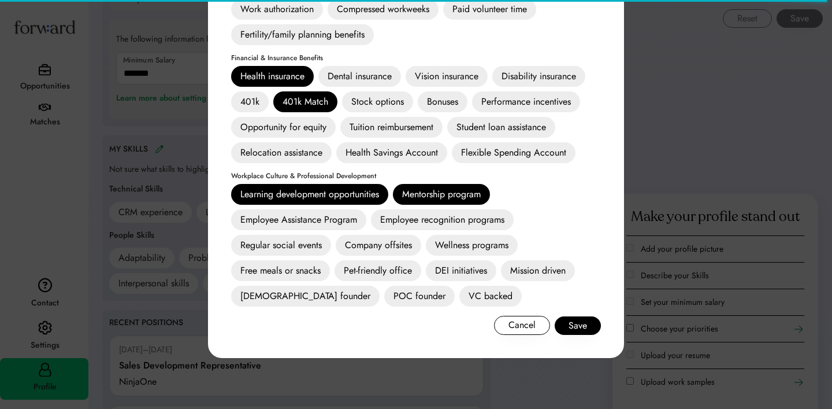
scroll to position [719, 0]
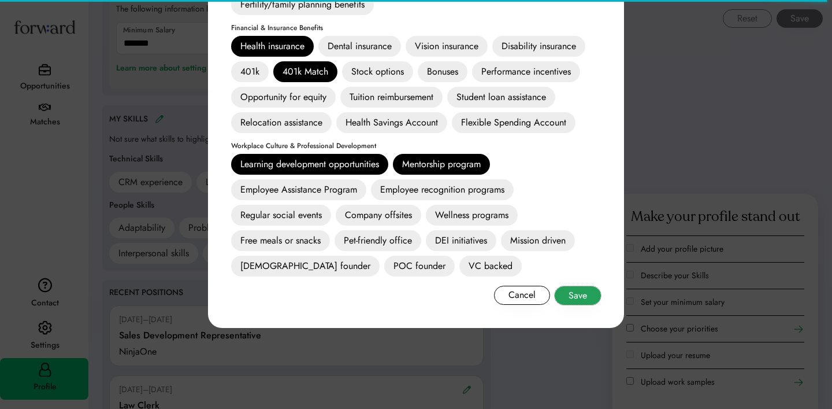
click at [582, 291] on button "Save" at bounding box center [578, 295] width 46 height 18
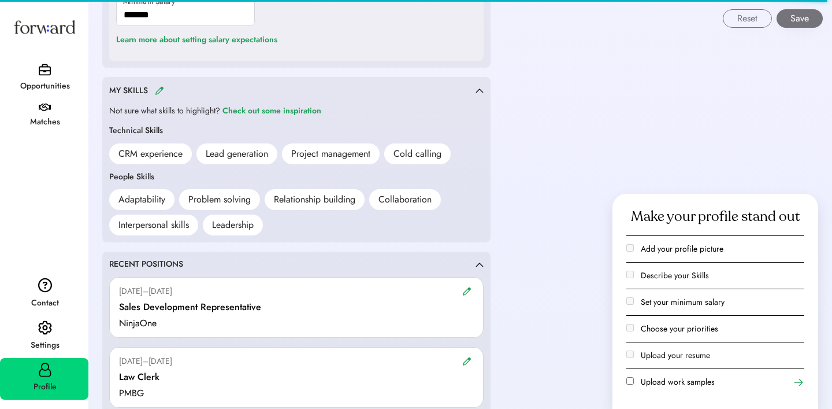
scroll to position [802, 0]
click at [159, 88] on img at bounding box center [159, 91] width 9 height 9
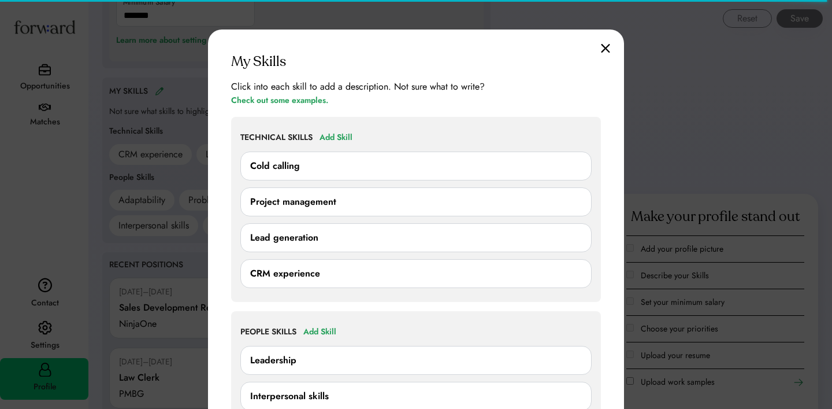
scroll to position [805, 0]
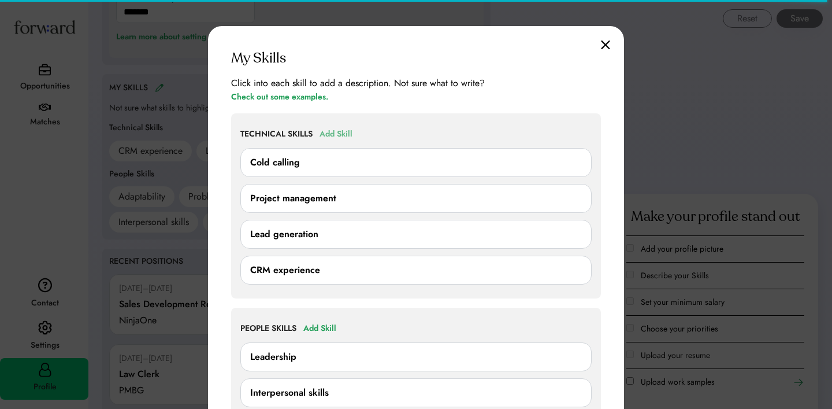
click at [330, 133] on div "Add Skill" at bounding box center [336, 134] width 33 height 14
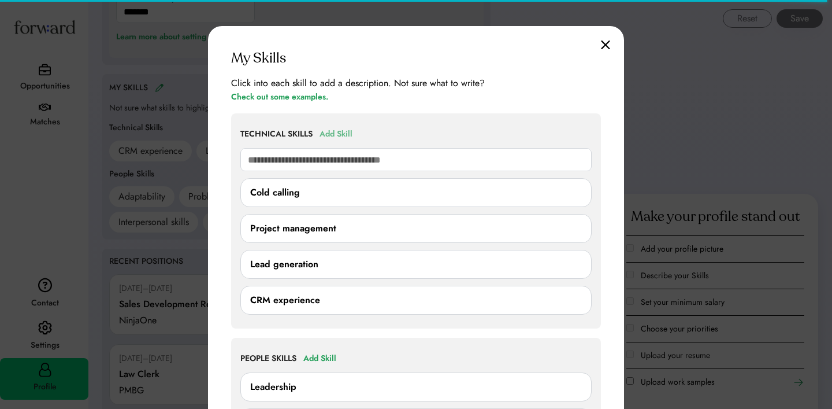
click at [346, 133] on div "Add Skill" at bounding box center [336, 134] width 33 height 14
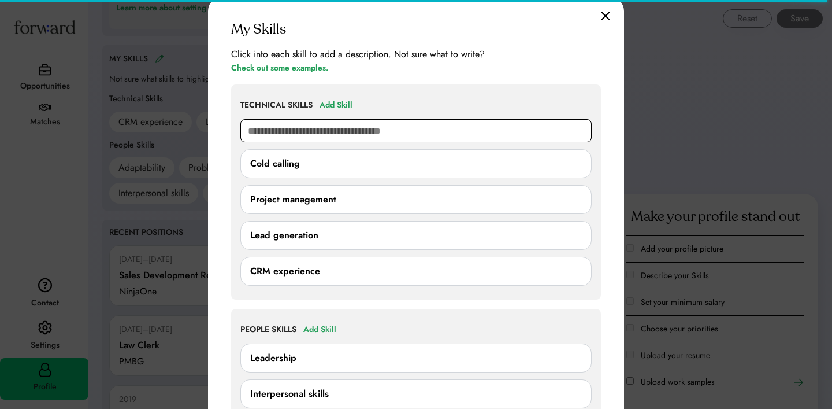
scroll to position [833, 0]
click at [324, 133] on input "text" at bounding box center [415, 131] width 351 height 23
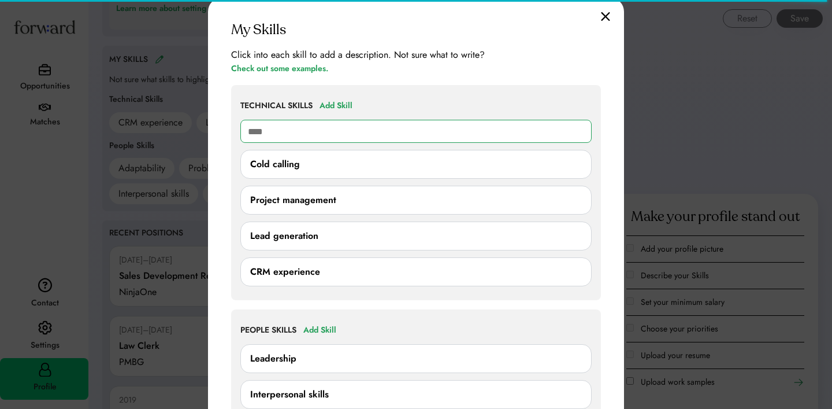
type input "****"
type input "**********"
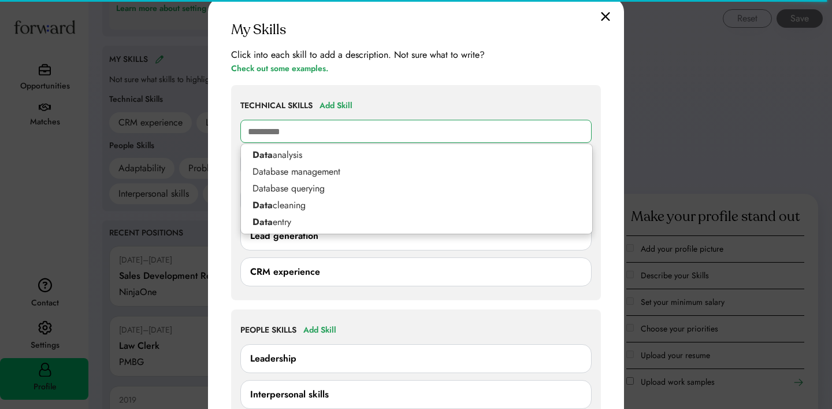
type input "**********"
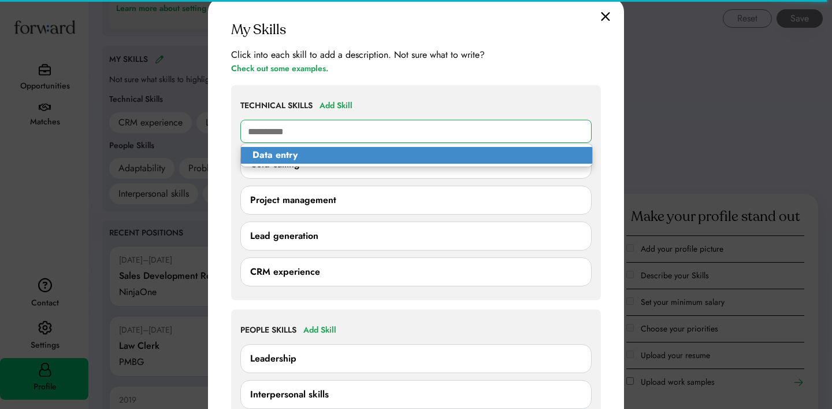
click at [332, 151] on p "Data entry" at bounding box center [416, 155] width 351 height 17
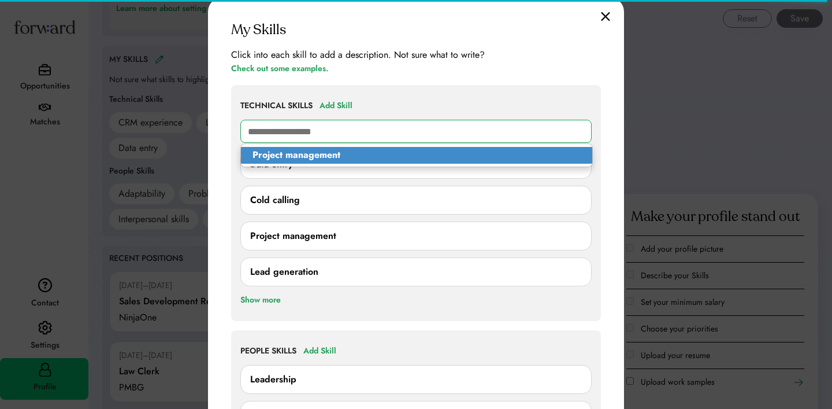
click at [312, 164] on span "Project management" at bounding box center [416, 155] width 353 height 24
click at [316, 159] on strong "Project management" at bounding box center [297, 154] width 88 height 13
type input "**********"
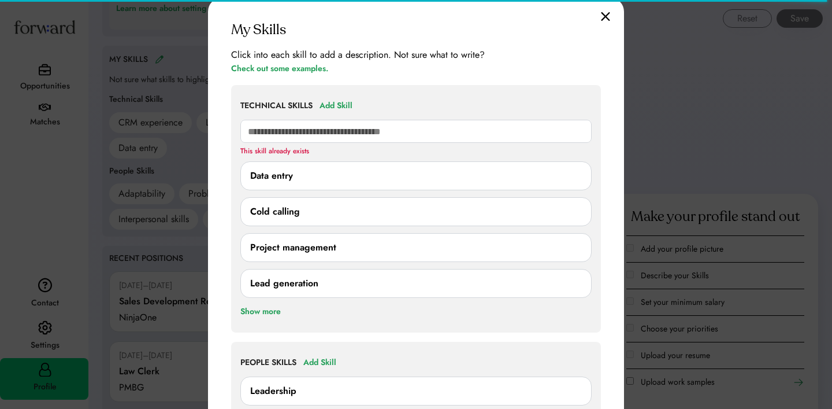
click at [617, 10] on div "My Skills Click into each skill to add a description. Not sure what to write? C…" at bounding box center [416, 295] width 416 height 595
click at [604, 14] on img at bounding box center [605, 17] width 9 height 10
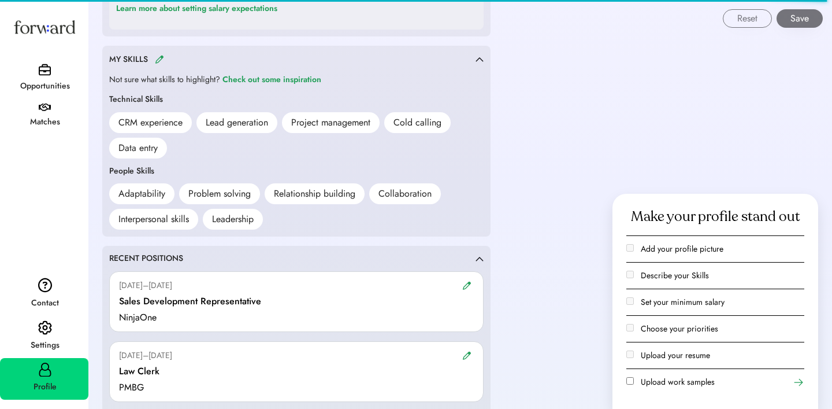
click at [162, 59] on img at bounding box center [159, 59] width 9 height 9
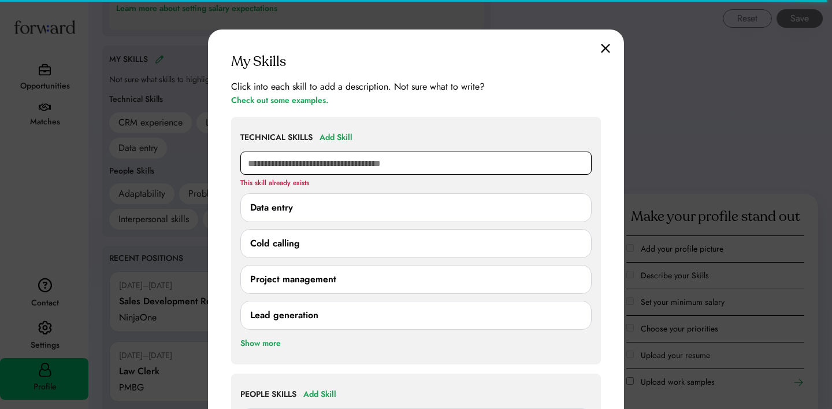
click at [293, 161] on input "text" at bounding box center [415, 162] width 351 height 23
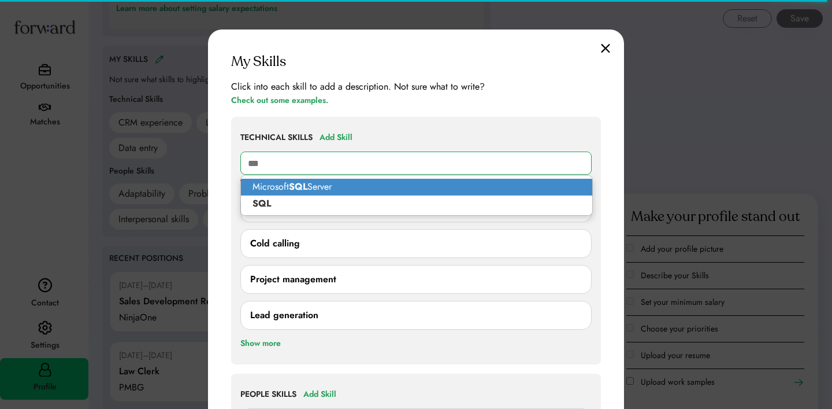
click at [335, 192] on p "Microsoft SQL Server" at bounding box center [416, 187] width 351 height 17
type input "**********"
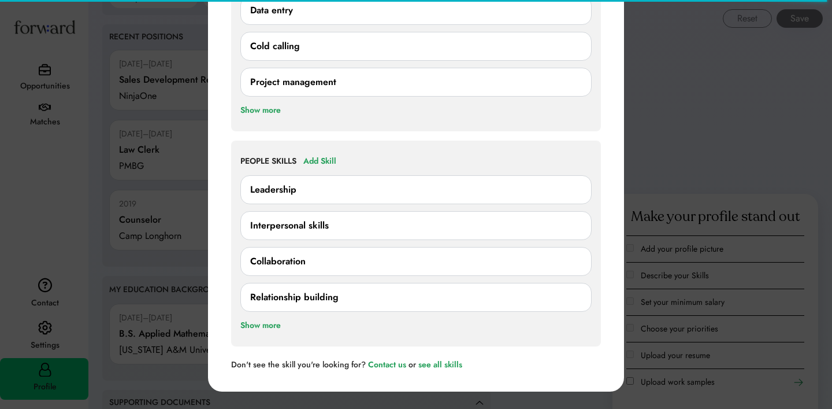
scroll to position [1069, 0]
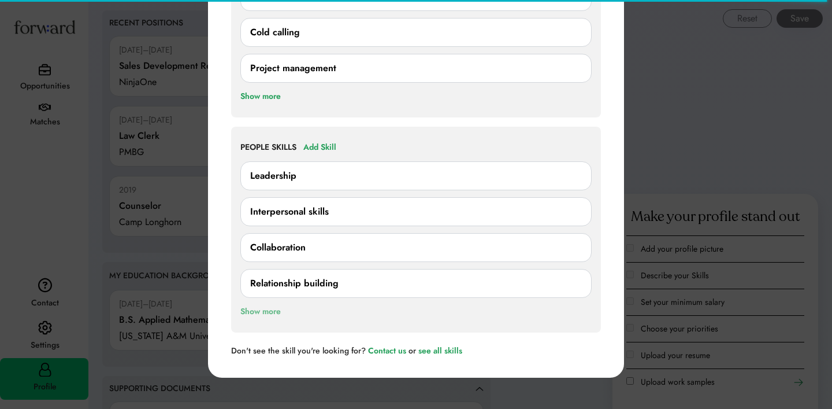
click at [272, 306] on div "Show more" at bounding box center [260, 312] width 40 height 14
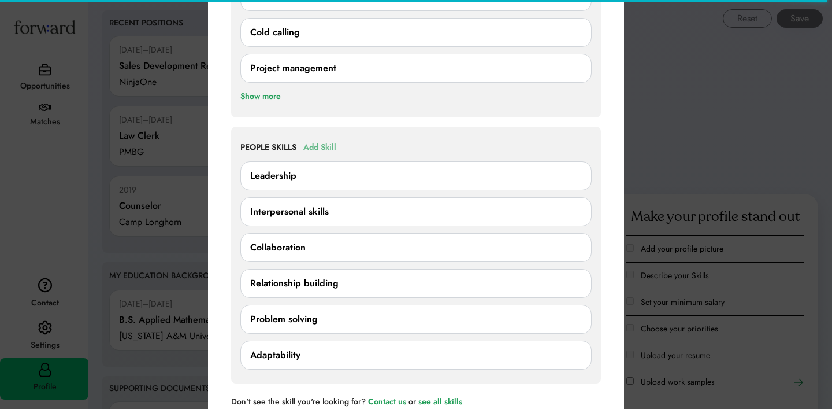
click at [328, 141] on div "Add Skill" at bounding box center [319, 147] width 33 height 14
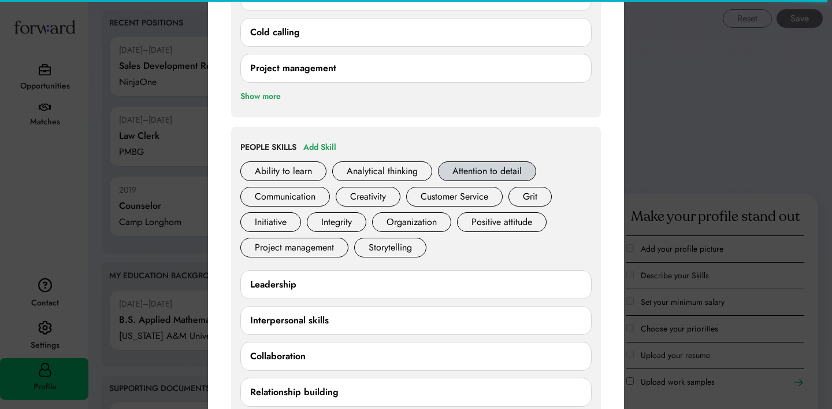
click at [459, 173] on div "Attention to detail" at bounding box center [487, 171] width 98 height 20
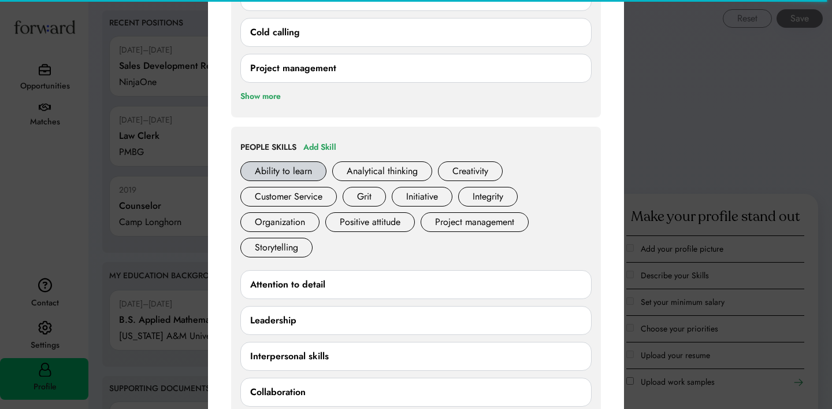
click at [299, 172] on div "Ability to learn" at bounding box center [283, 171] width 86 height 20
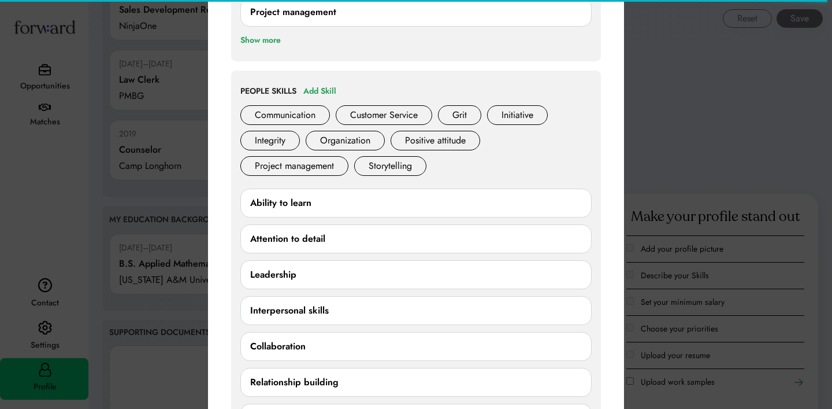
scroll to position [1124, 0]
click at [324, 94] on div "Add Skill" at bounding box center [319, 92] width 33 height 14
click at [301, 108] on div "Communication" at bounding box center [285, 116] width 90 height 20
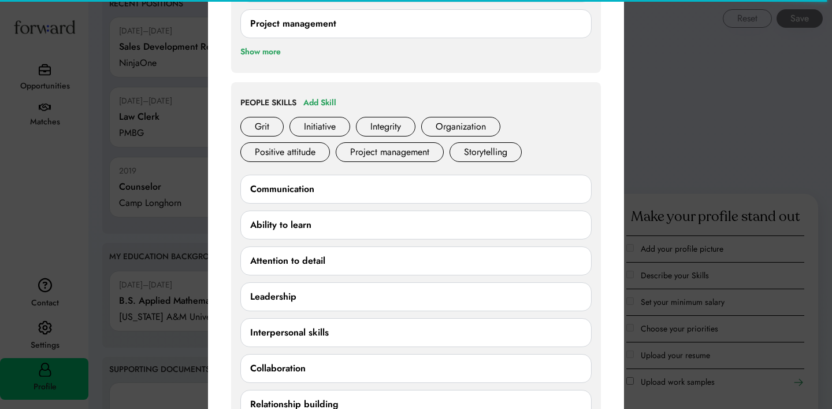
scroll to position [1110, 0]
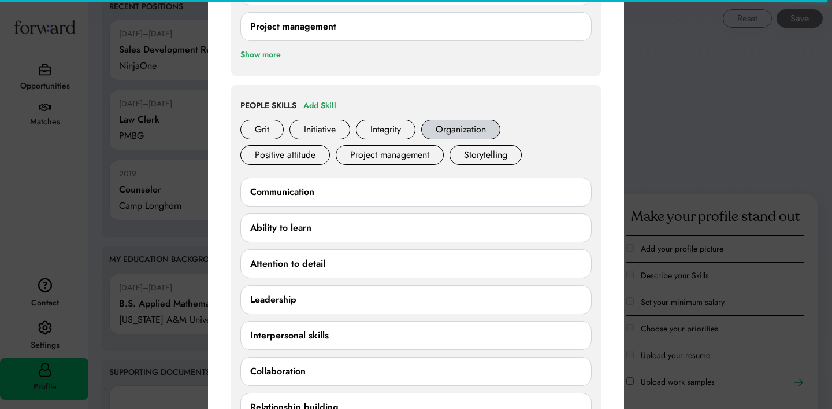
click at [447, 128] on div "Organization" at bounding box center [460, 130] width 79 height 20
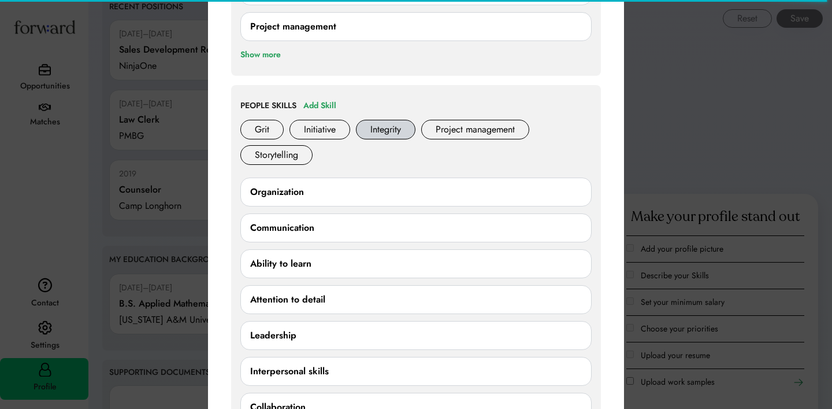
click at [397, 125] on div "Integrity" at bounding box center [386, 130] width 60 height 20
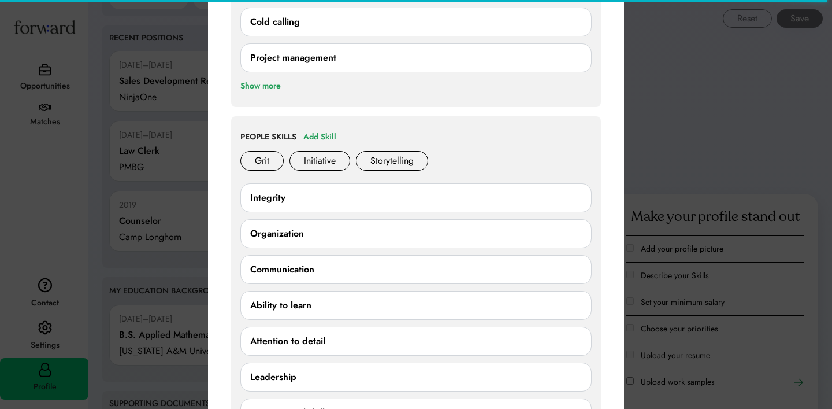
scroll to position [1075, 0]
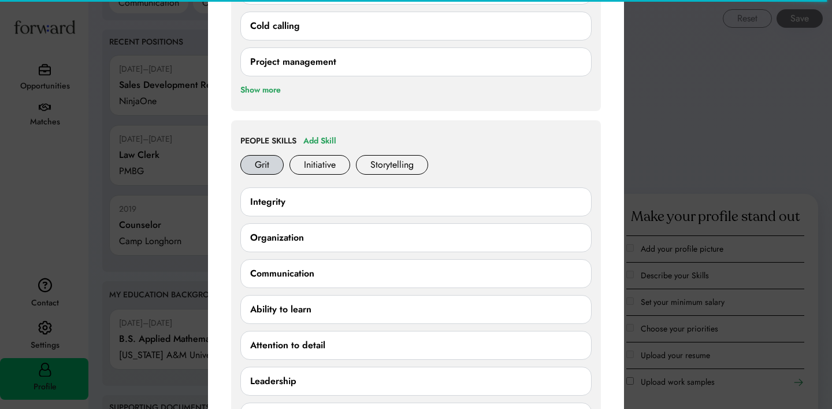
click at [266, 162] on div "Grit" at bounding box center [261, 165] width 43 height 20
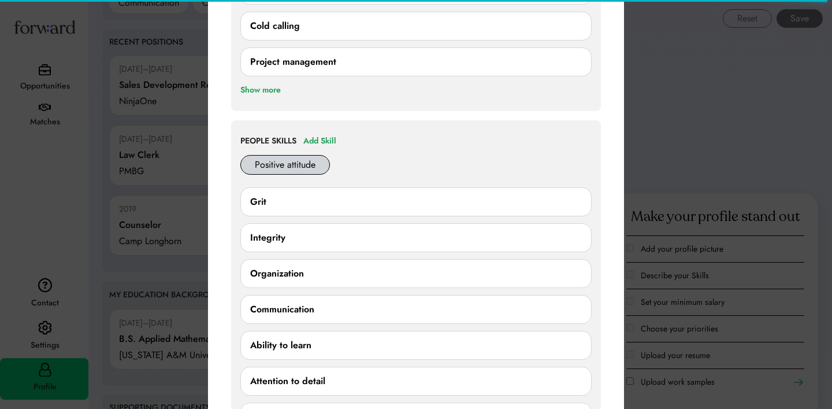
click at [269, 162] on div "Positive attitude" at bounding box center [285, 165] width 90 height 20
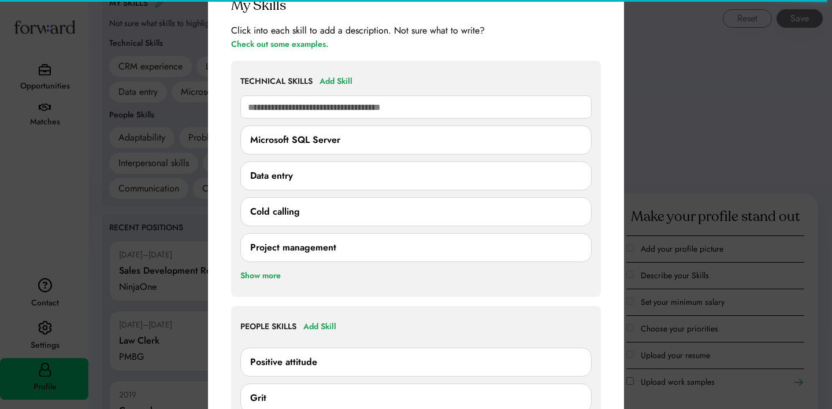
scroll to position [898, 0]
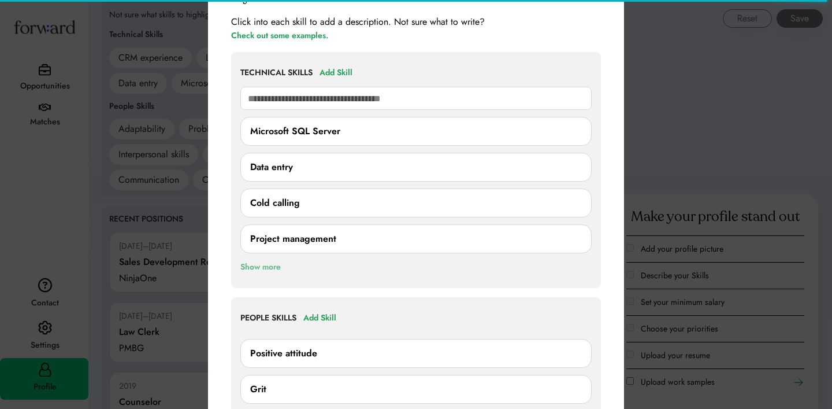
click at [271, 264] on div "Show more" at bounding box center [260, 267] width 40 height 14
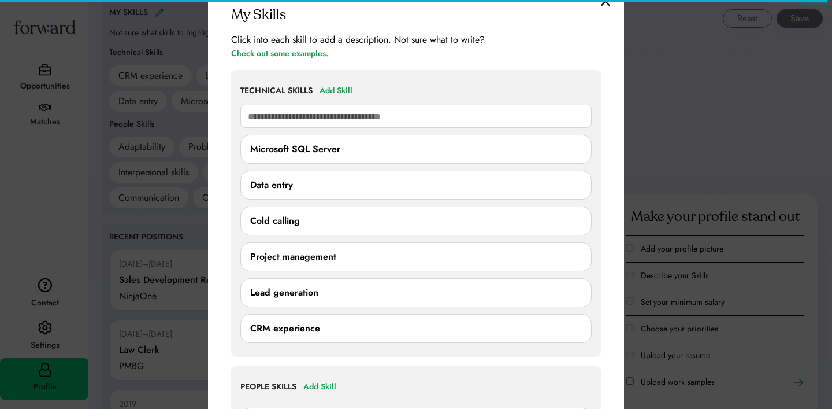
scroll to position [879, 0]
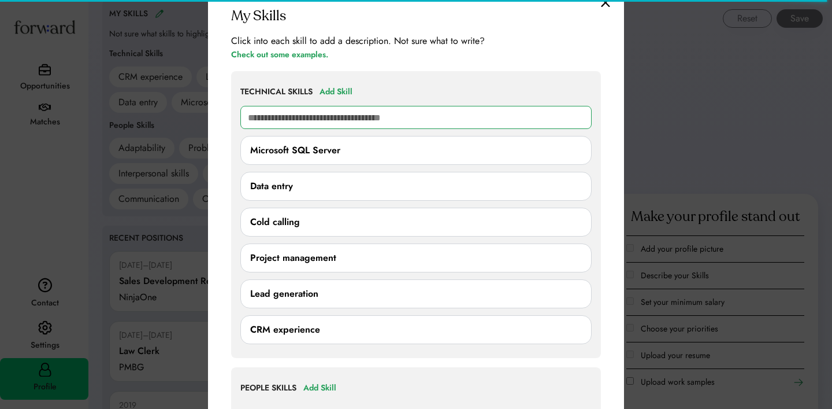
click at [394, 116] on input "text" at bounding box center [415, 117] width 351 height 23
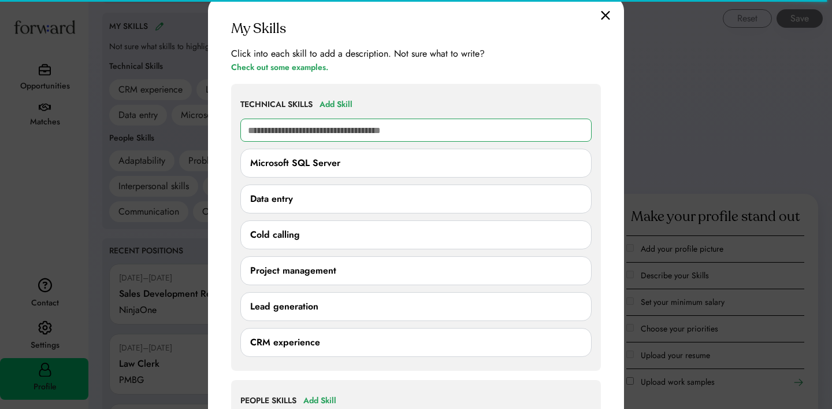
scroll to position [842, 0]
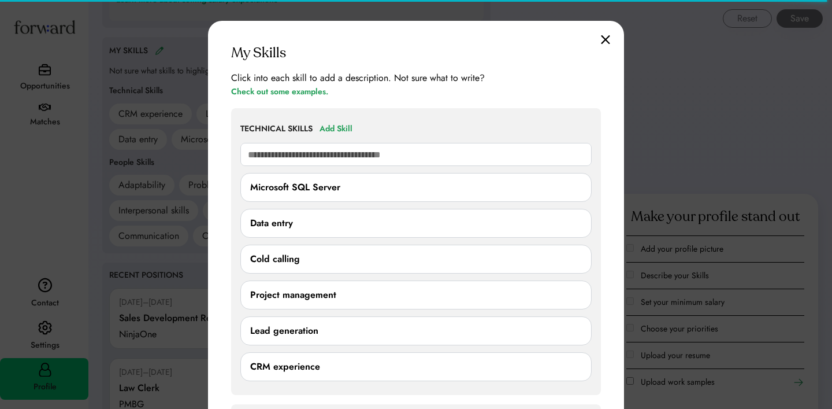
click at [606, 38] on img at bounding box center [605, 40] width 9 height 10
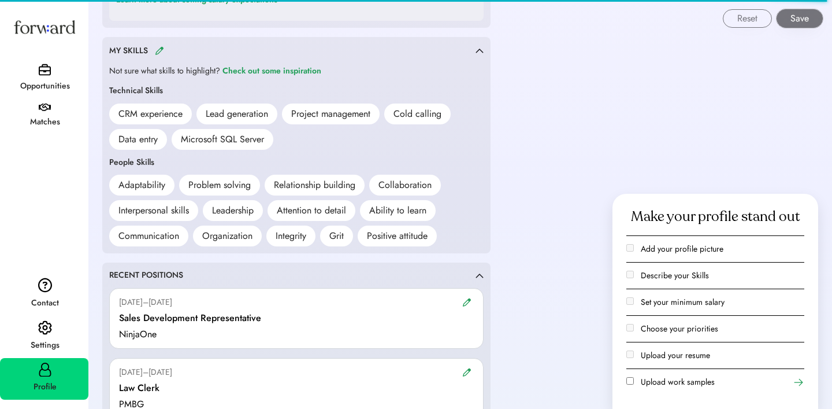
click at [804, 14] on button "Save" at bounding box center [800, 18] width 46 height 18
click at [800, 19] on button "Save" at bounding box center [800, 18] width 46 height 18
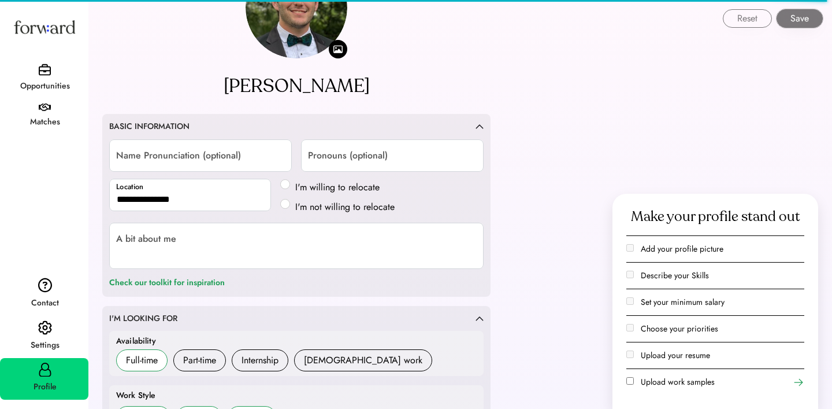
scroll to position [102, 0]
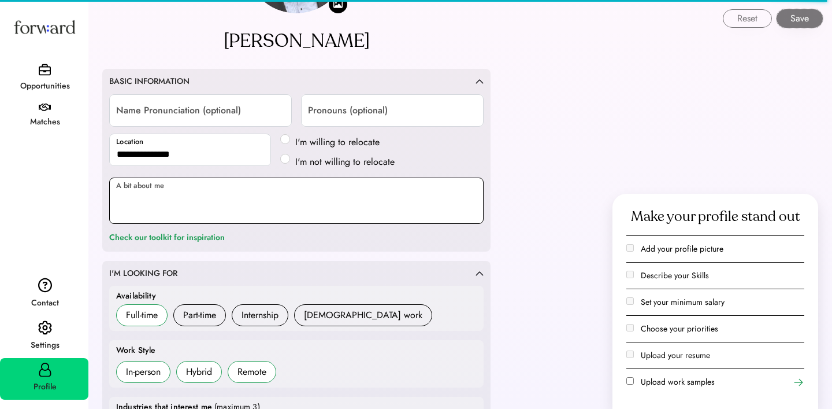
click at [380, 194] on textarea at bounding box center [296, 200] width 374 height 46
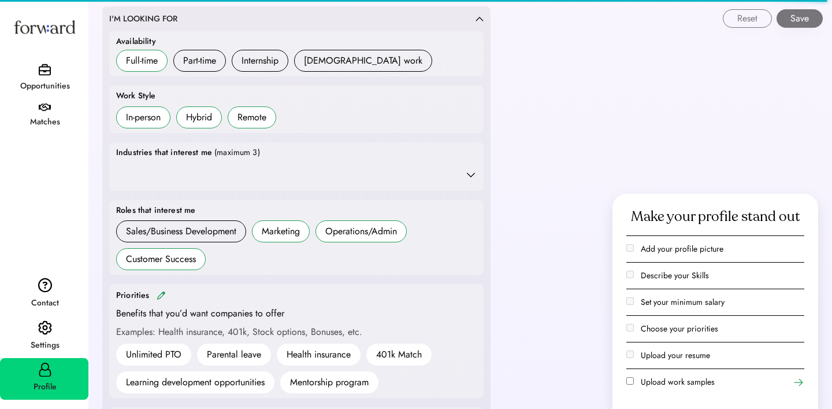
scroll to position [357, 0]
click at [464, 166] on div "Consulting Marketing Media & Entertainment" at bounding box center [296, 173] width 361 height 23
click at [471, 173] on icon at bounding box center [471, 174] width 12 height 12
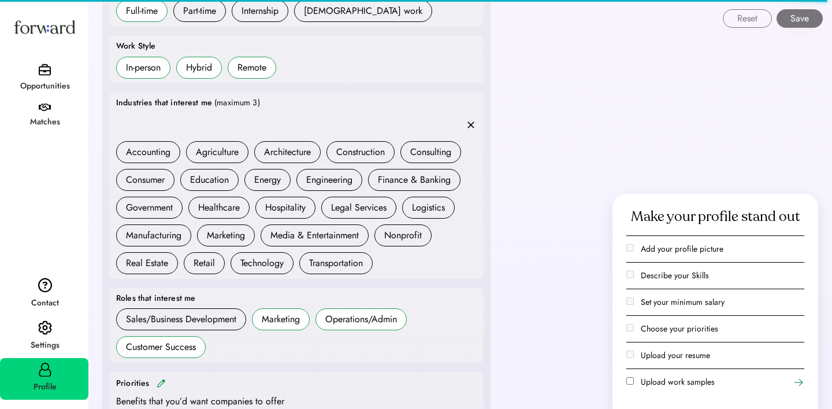
scroll to position [410, 0]
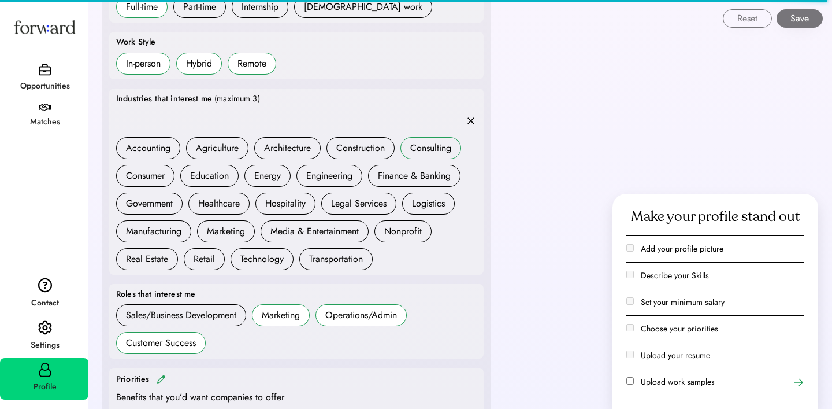
click at [425, 145] on div "Consulting" at bounding box center [430, 148] width 41 height 14
click at [221, 231] on div "Marketing" at bounding box center [226, 231] width 38 height 14
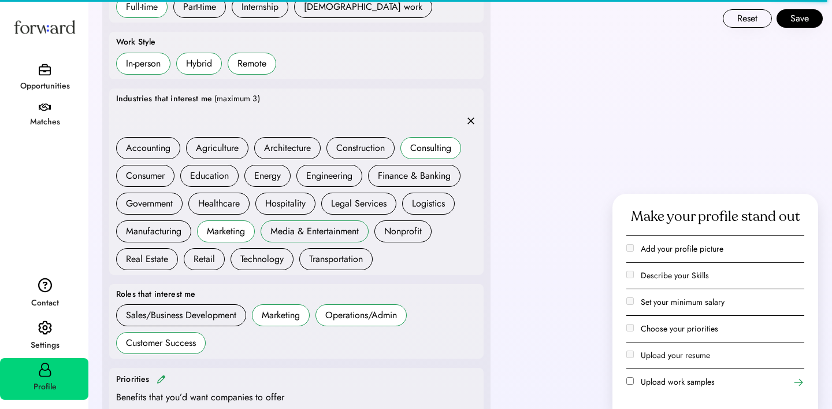
click at [290, 229] on div "Media & Entertainment" at bounding box center [314, 231] width 88 height 14
click at [276, 252] on div "Technology" at bounding box center [261, 259] width 43 height 14
click at [273, 255] on div "Technology" at bounding box center [261, 259] width 43 height 14
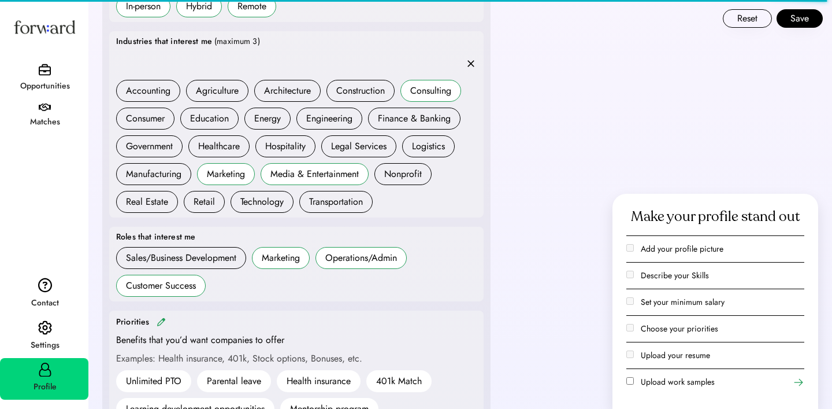
scroll to position [470, 0]
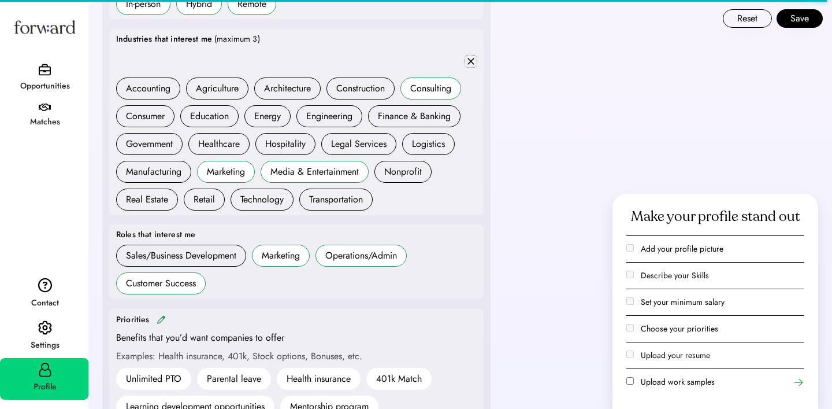
click at [475, 64] on icon at bounding box center [471, 61] width 12 height 12
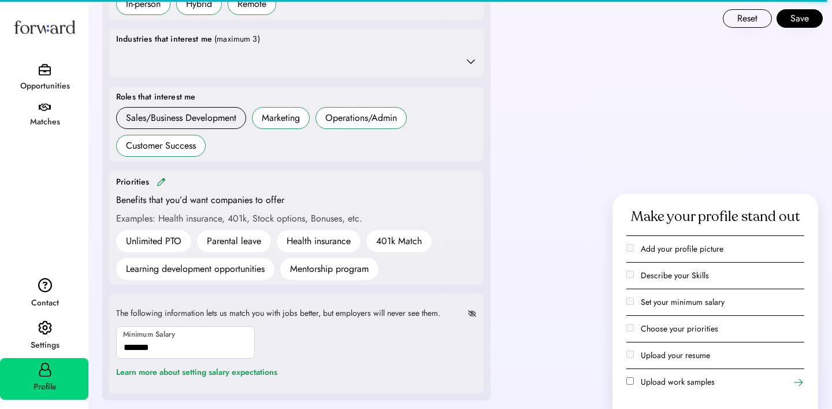
click at [475, 63] on icon at bounding box center [471, 61] width 12 height 12
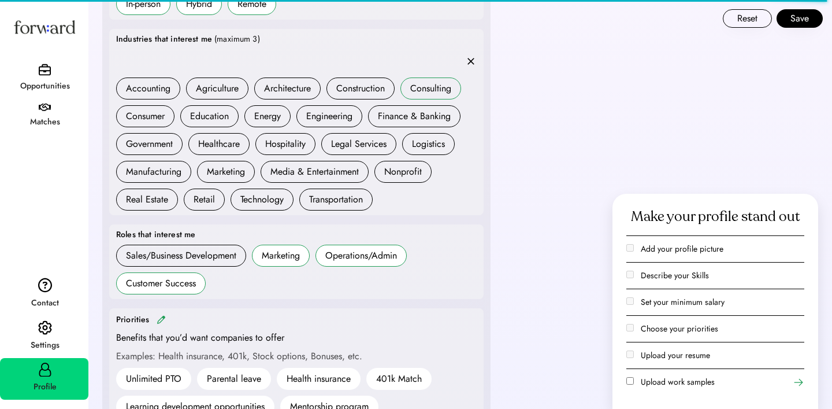
click at [421, 91] on div "Consulting" at bounding box center [430, 88] width 41 height 14
click at [232, 178] on div "Marketing" at bounding box center [226, 172] width 38 height 14
click at [268, 196] on div "Technology" at bounding box center [261, 199] width 43 height 14
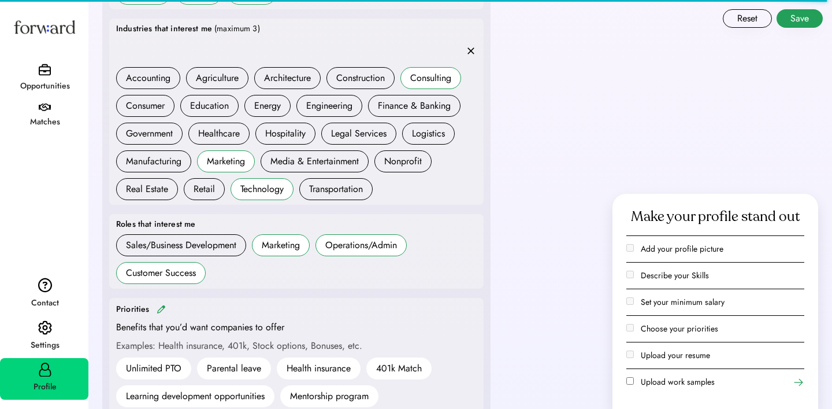
click at [794, 24] on button "Save" at bounding box center [800, 18] width 46 height 18
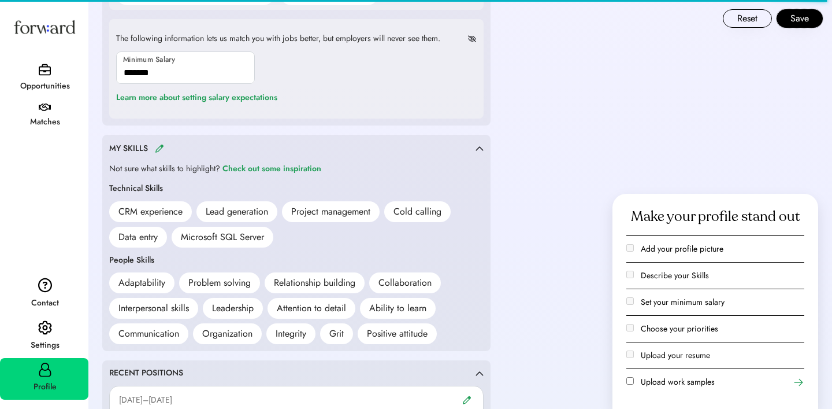
scroll to position [883, 0]
click at [257, 97] on div "Learn more about setting salary expectations" at bounding box center [196, 97] width 161 height 14
click at [398, 95] on div "The following information lets us match you with jobs better, but employers wil…" at bounding box center [296, 67] width 374 height 99
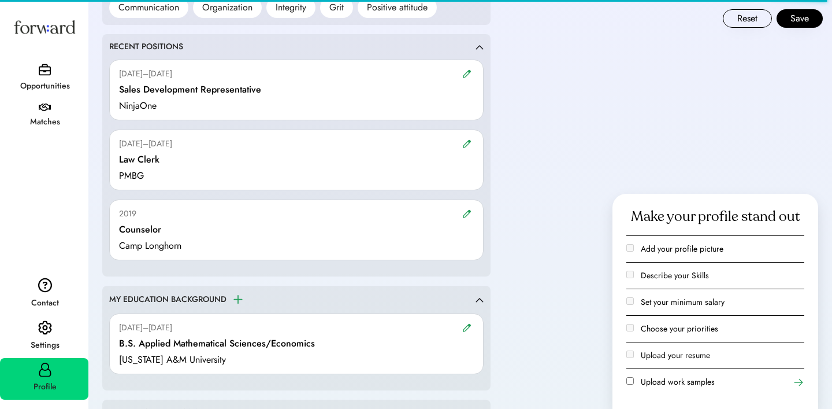
scroll to position [1205, 0]
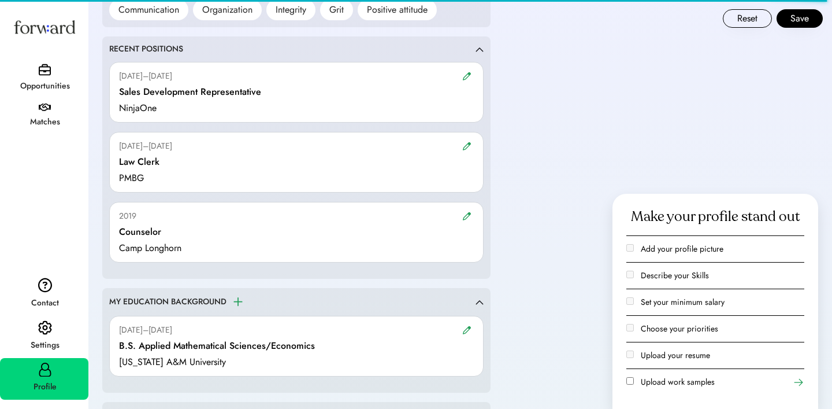
click at [463, 75] on img at bounding box center [466, 76] width 9 height 9
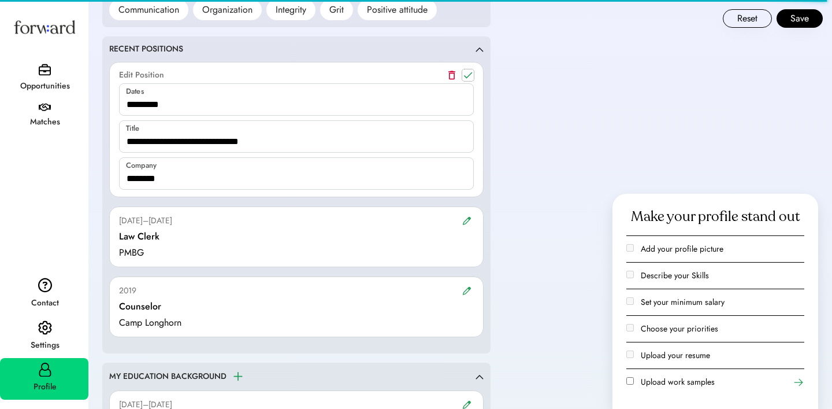
click at [469, 73] on icon at bounding box center [468, 75] width 12 height 12
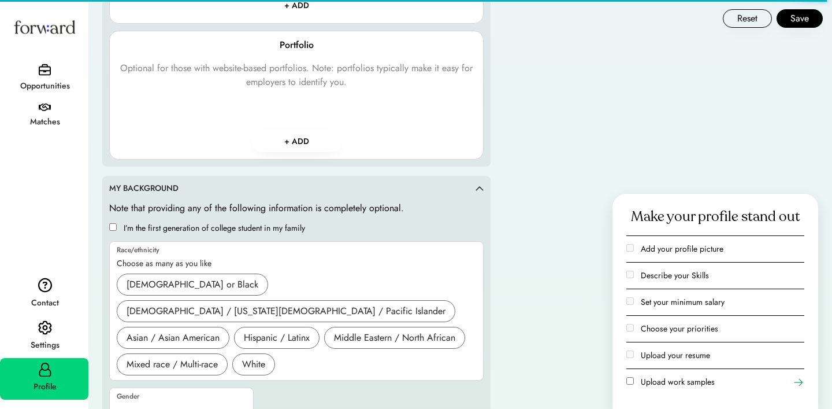
scroll to position [1771, 0]
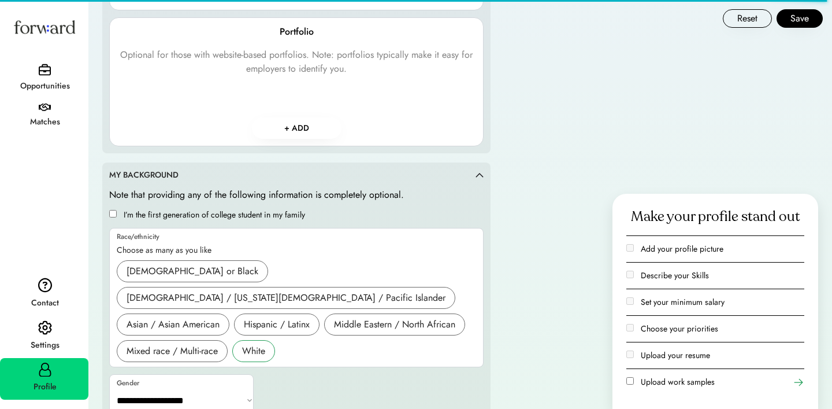
click at [261, 344] on div "White" at bounding box center [253, 351] width 23 height 14
click at [244, 386] on select "**********" at bounding box center [182, 400] width 144 height 28
select select "*****"
click at [110, 386] on select "**********" at bounding box center [182, 400] width 144 height 28
click at [791, 23] on button "Save" at bounding box center [800, 18] width 46 height 18
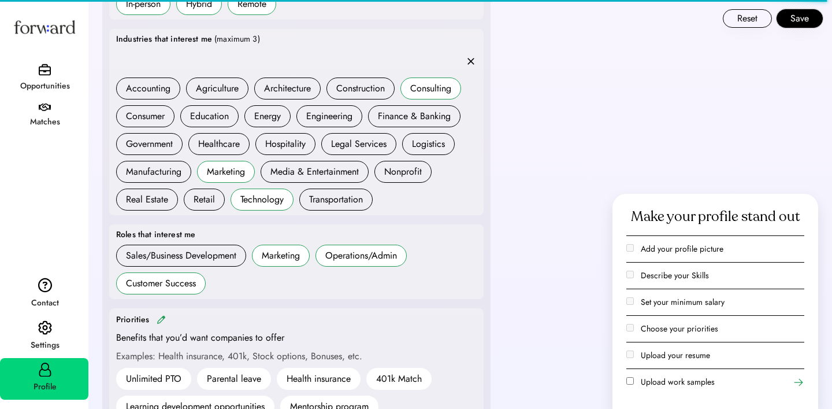
scroll to position [433, 0]
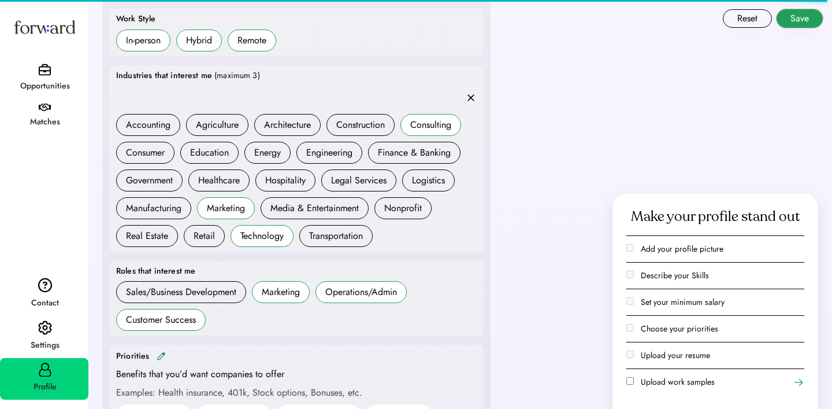
click at [799, 18] on button "Save" at bounding box center [800, 18] width 46 height 18
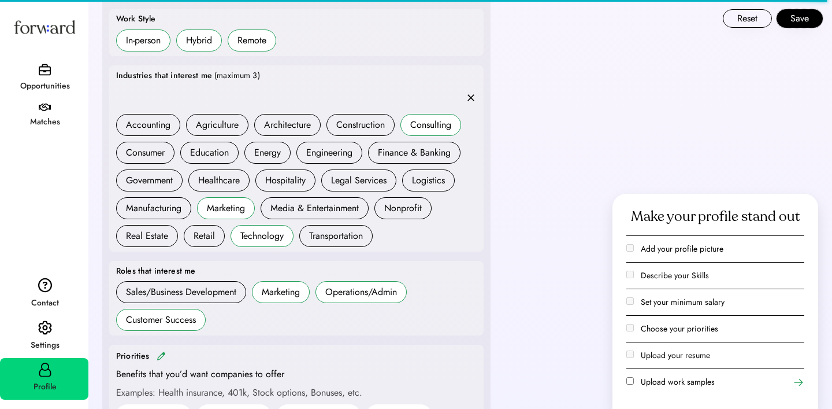
click at [798, 385] on icon at bounding box center [799, 382] width 12 height 12
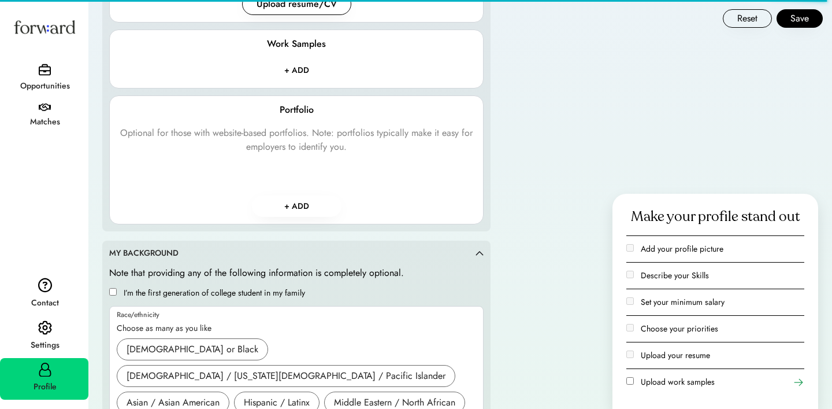
scroll to position [1633, 0]
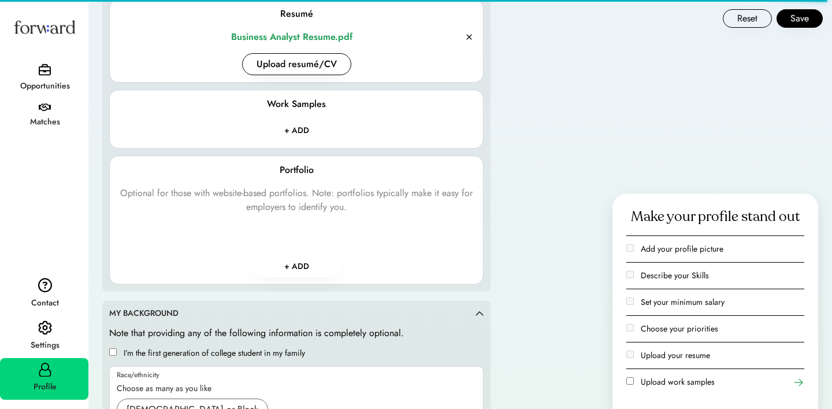
click at [295, 129] on input "file" at bounding box center [297, 130] width 106 height 21
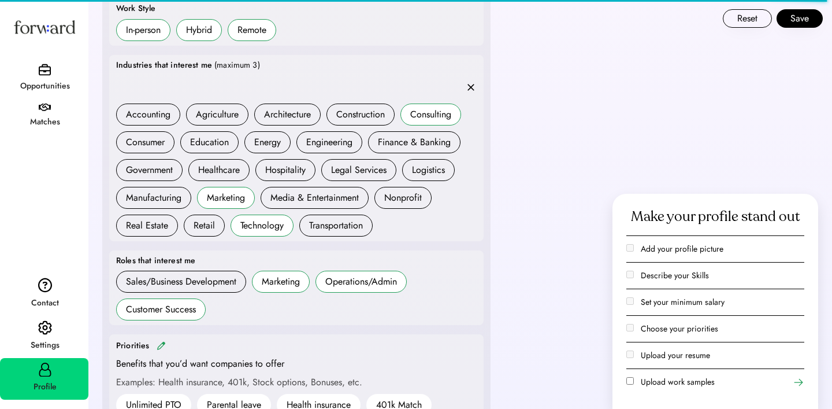
scroll to position [434, 0]
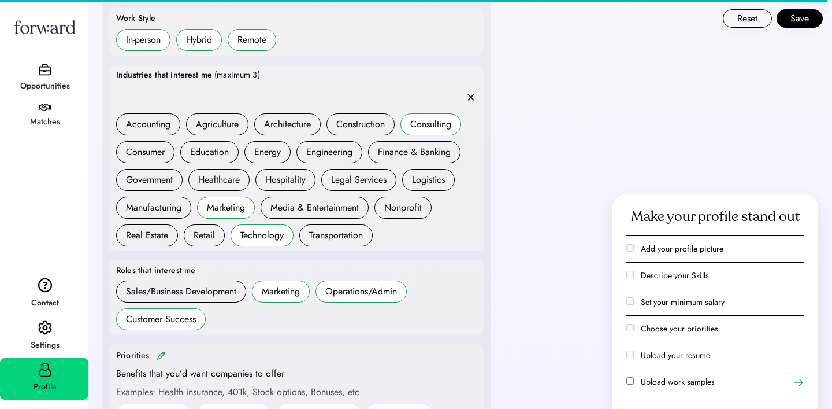
click at [472, 95] on icon at bounding box center [471, 97] width 12 height 12
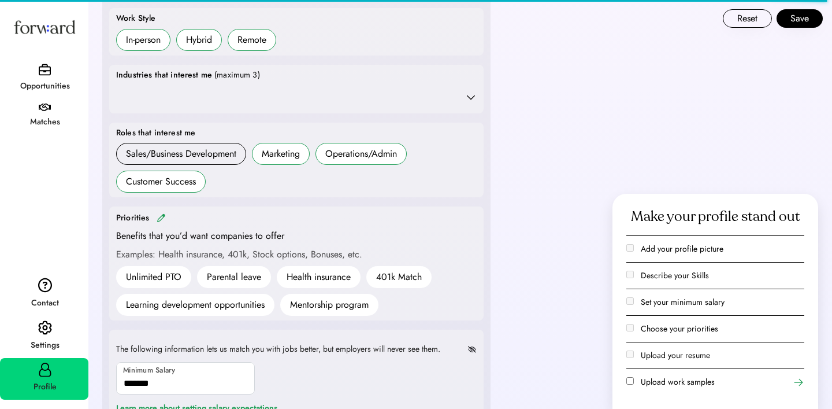
click at [472, 95] on icon at bounding box center [471, 97] width 12 height 12
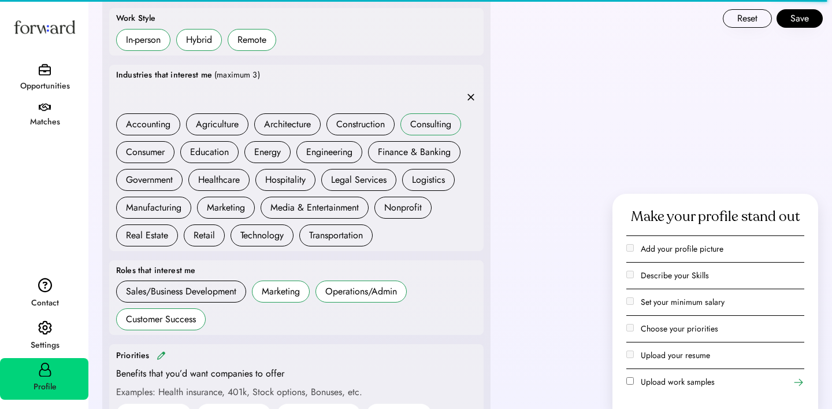
click at [423, 128] on div "Consulting" at bounding box center [430, 124] width 41 height 14
click at [235, 205] on div "Marketing" at bounding box center [226, 208] width 38 height 14
click at [268, 240] on div "Technology" at bounding box center [261, 235] width 43 height 14
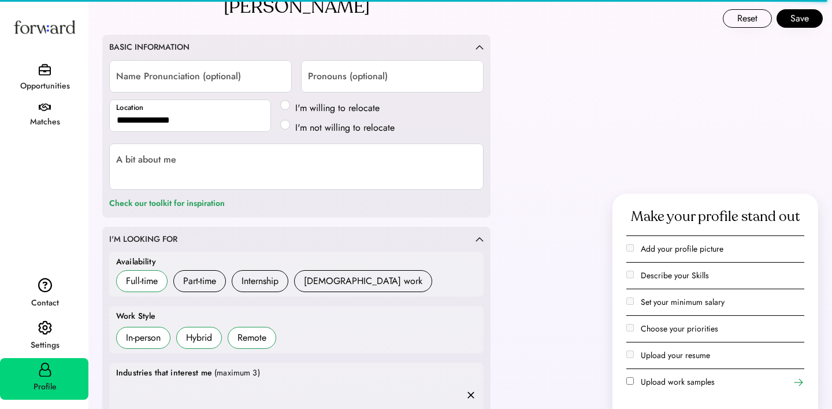
scroll to position [0, 0]
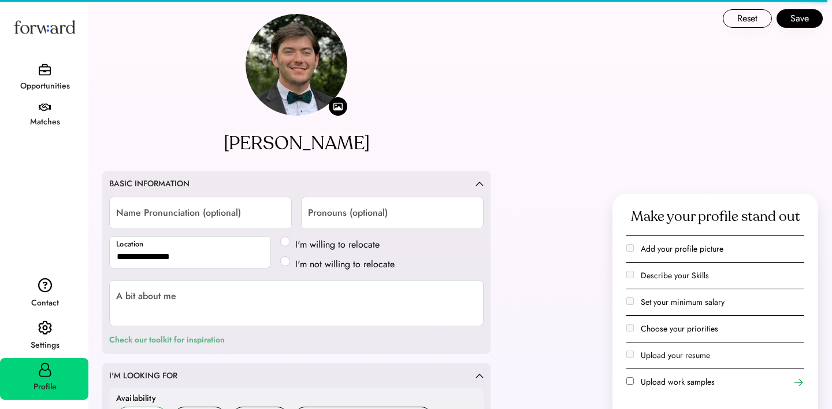
click at [158, 342] on div "Check our toolkit for inspiration" at bounding box center [167, 340] width 116 height 14
click at [797, 18] on button "Save" at bounding box center [800, 18] width 46 height 18
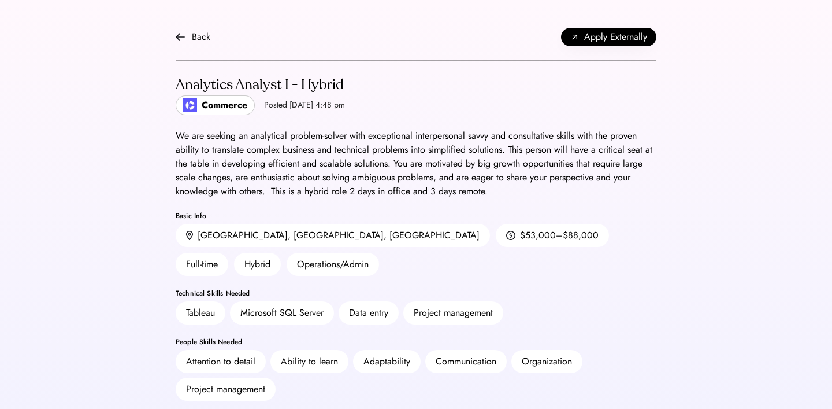
click at [212, 103] on div "Commerce" at bounding box center [225, 105] width 46 height 14
click at [177, 107] on div "Commerce" at bounding box center [215, 105] width 79 height 20
click at [648, 36] on button "Apply Externally" at bounding box center [608, 37] width 95 height 18
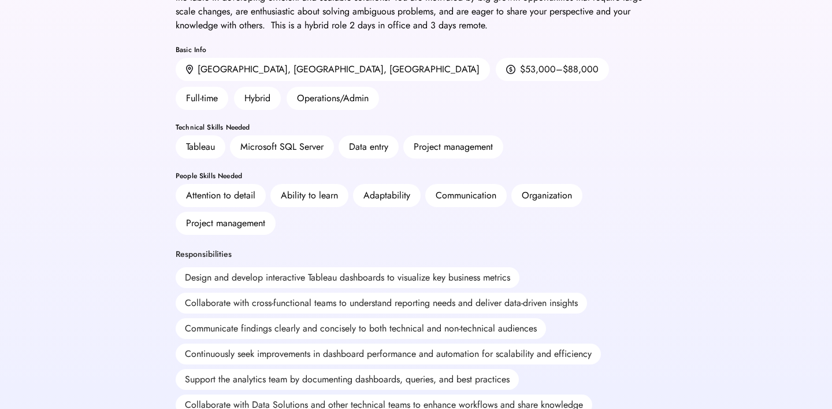
scroll to position [162, 0]
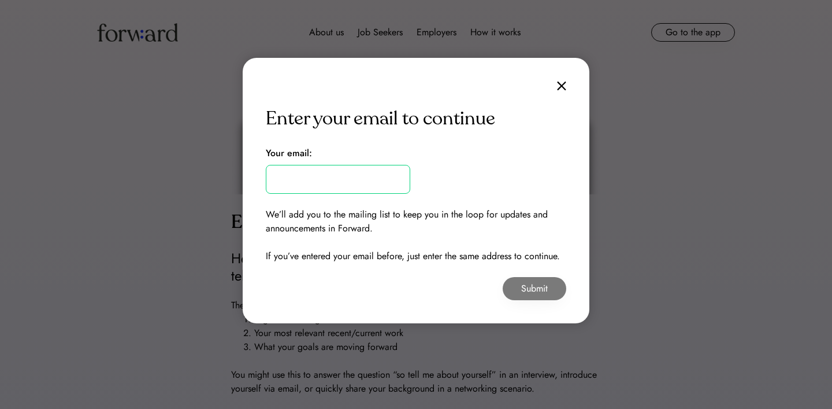
click at [348, 170] on input "email" at bounding box center [338, 179] width 144 height 29
click at [491, 138] on div "Enter your email to continue Your email: We’ll add you to the mailing list to k…" at bounding box center [416, 190] width 347 height 265
click at [357, 172] on input "email" at bounding box center [338, 179] width 144 height 29
type input "**********"
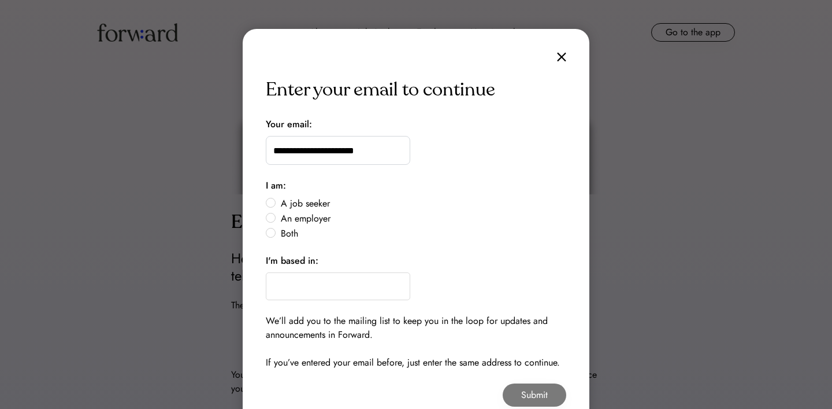
click at [563, 54] on img at bounding box center [561, 57] width 9 height 10
click at [559, 57] on img at bounding box center [561, 57] width 9 height 10
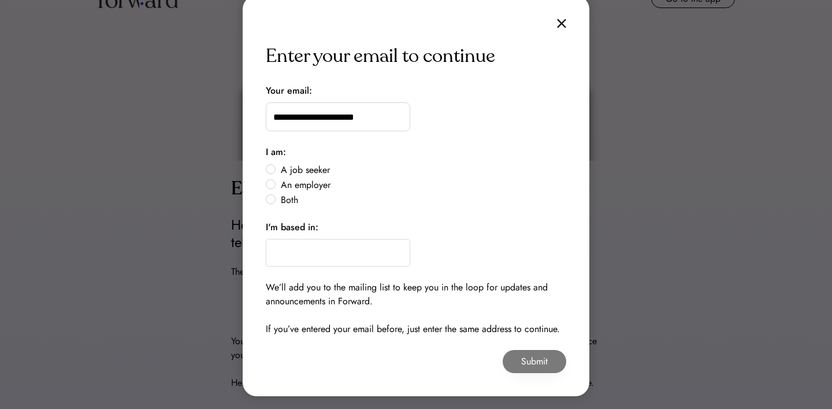
scroll to position [17, 0]
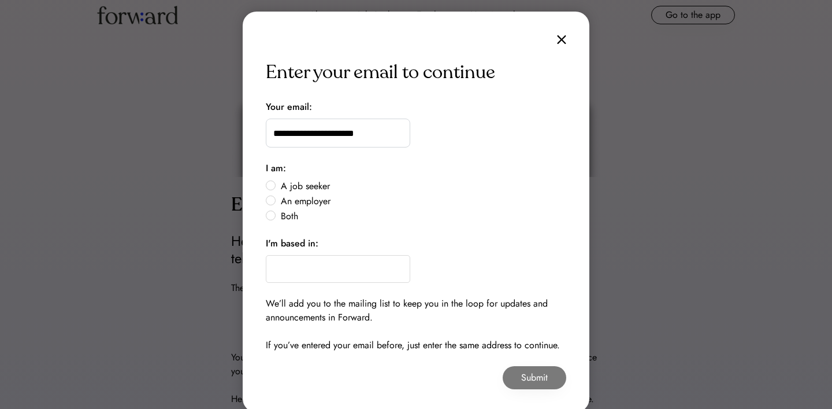
click at [561, 41] on img at bounding box center [561, 40] width 9 height 10
click at [277, 181] on label "A job seeker" at bounding box center [421, 185] width 289 height 9
click at [310, 266] on input "text" at bounding box center [338, 269] width 144 height 28
type input "***"
type input "**********"
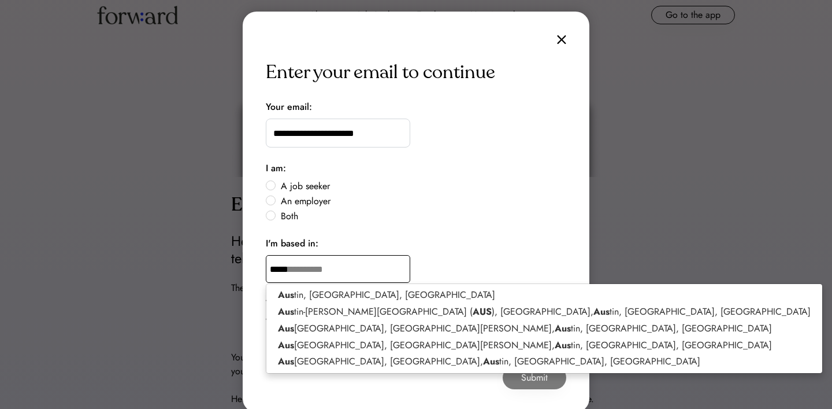
type input "******"
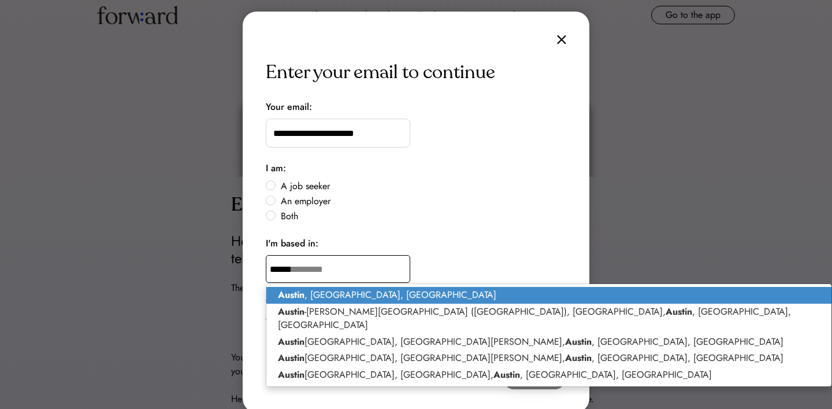
click at [311, 302] on p "[GEOGRAPHIC_DATA] , [GEOGRAPHIC_DATA], [GEOGRAPHIC_DATA]" at bounding box center [548, 295] width 565 height 17
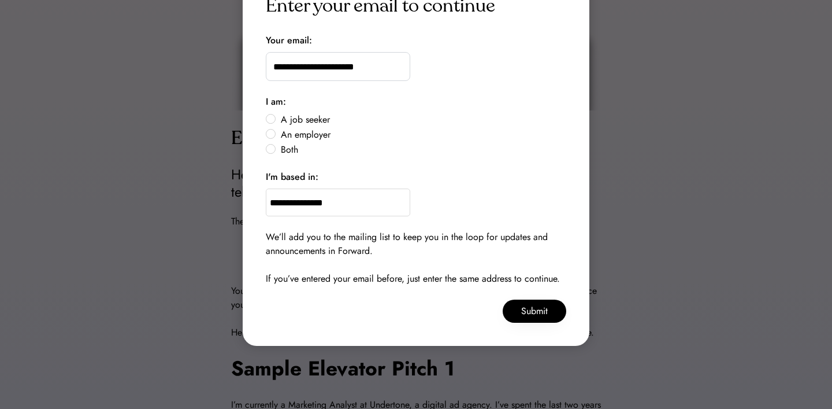
scroll to position [88, 0]
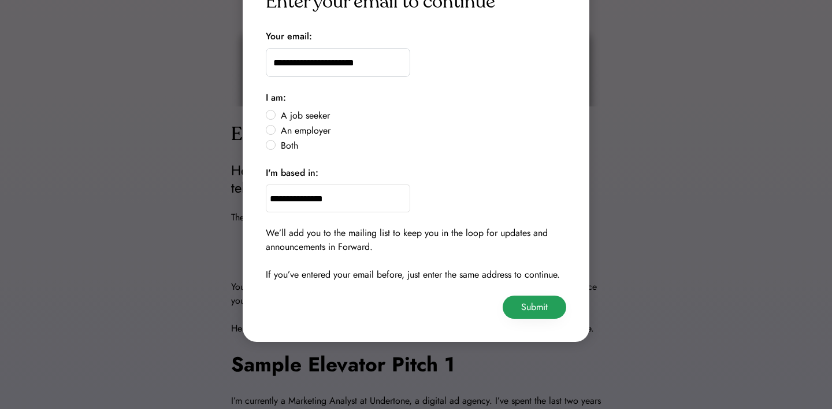
type input "**********"
click at [522, 310] on button "Submit" at bounding box center [535, 306] width 64 height 23
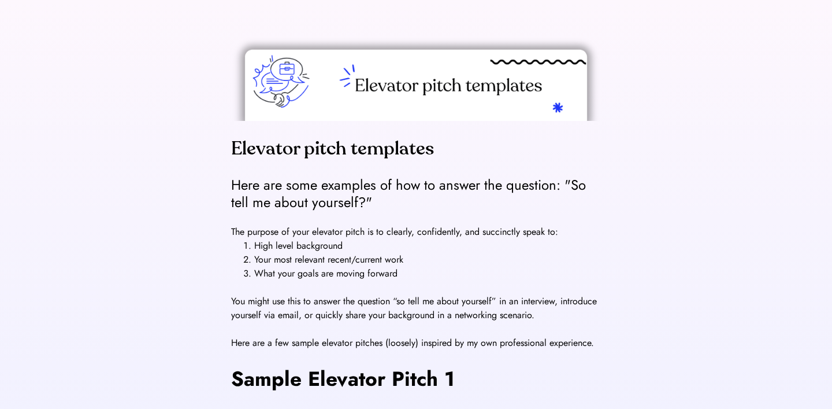
scroll to position [0, 0]
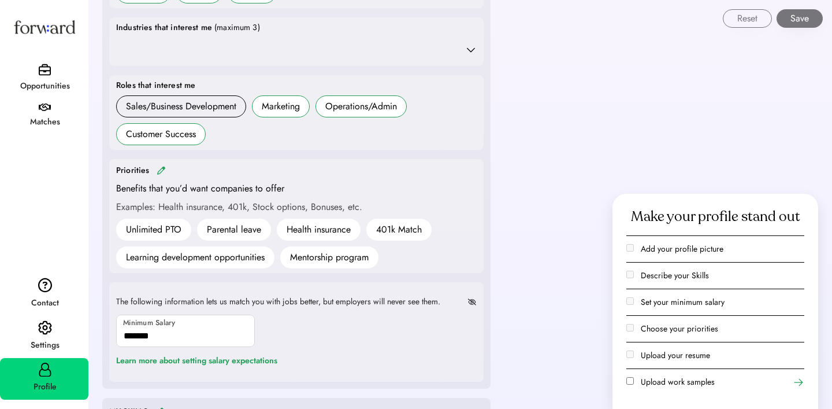
scroll to position [482, 0]
click at [473, 50] on icon at bounding box center [471, 49] width 12 height 12
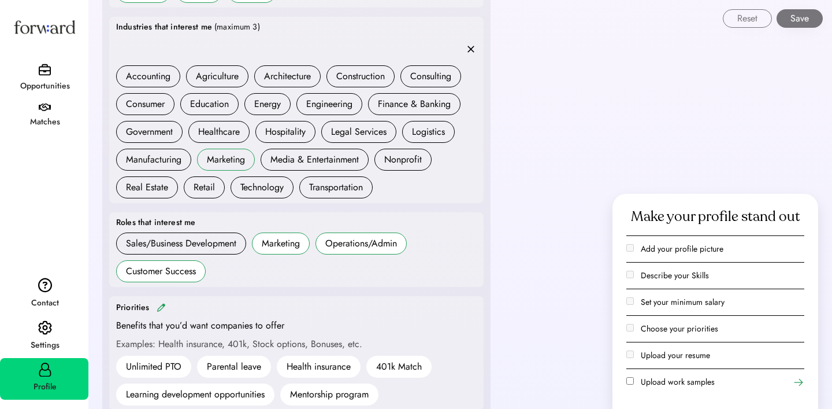
click at [243, 163] on div "Marketing" at bounding box center [226, 160] width 38 height 14
click at [409, 79] on h6 "Consulting" at bounding box center [430, 76] width 61 height 22
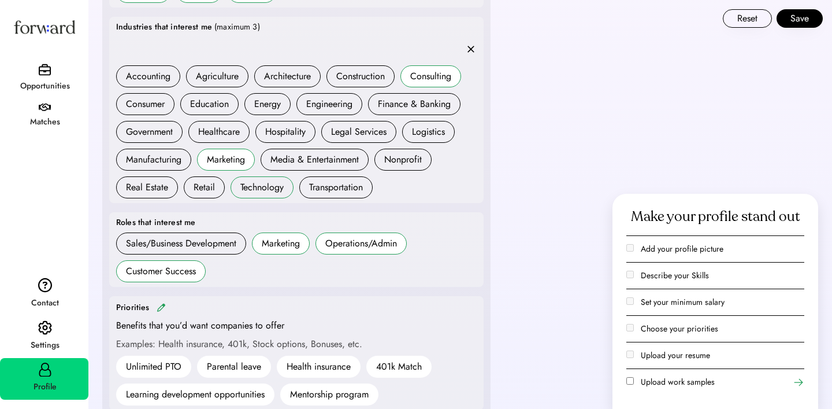
click at [253, 194] on h6 "Technology" at bounding box center [262, 187] width 63 height 22
click at [792, 24] on button "Save" at bounding box center [800, 18] width 46 height 18
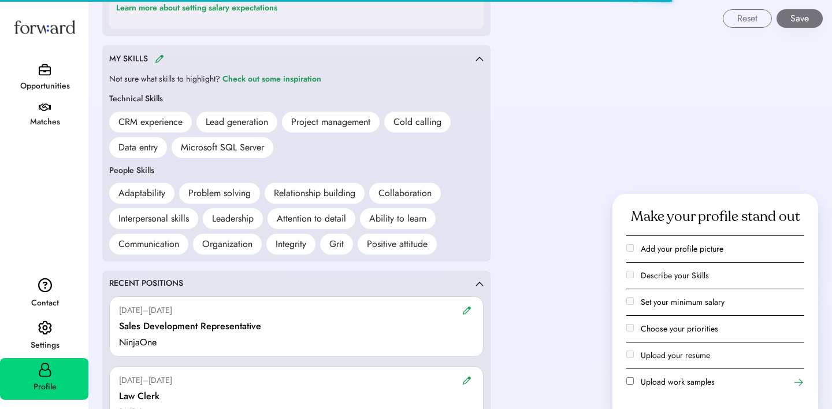
scroll to position [834, 0]
click at [160, 57] on img at bounding box center [159, 58] width 9 height 9
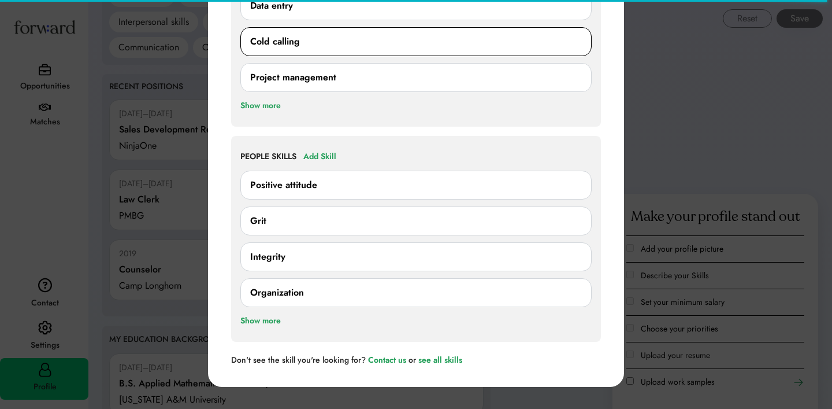
scroll to position [1072, 0]
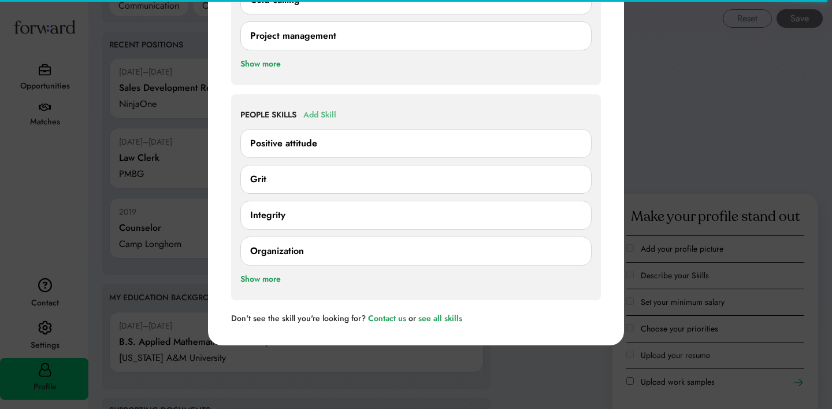
click at [315, 114] on div "Add Skill" at bounding box center [319, 115] width 33 height 14
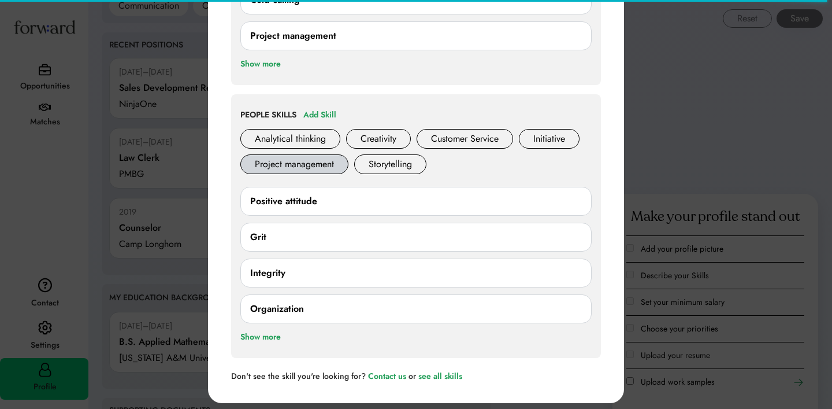
click at [318, 169] on div "Project management" at bounding box center [294, 164] width 108 height 20
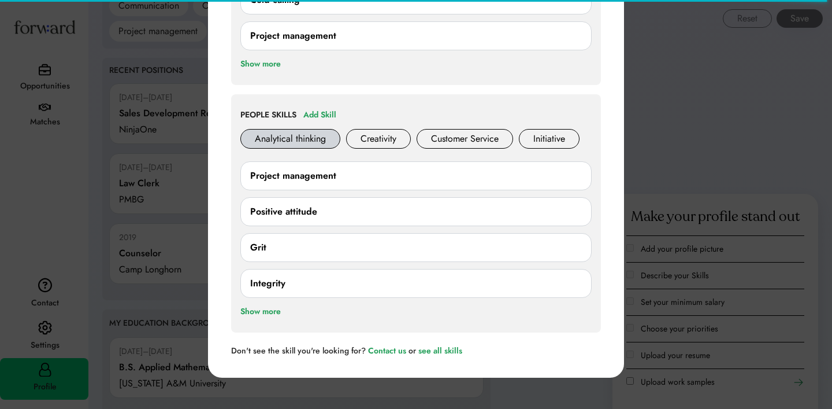
click at [317, 139] on div "Analytical thinking" at bounding box center [290, 139] width 100 height 20
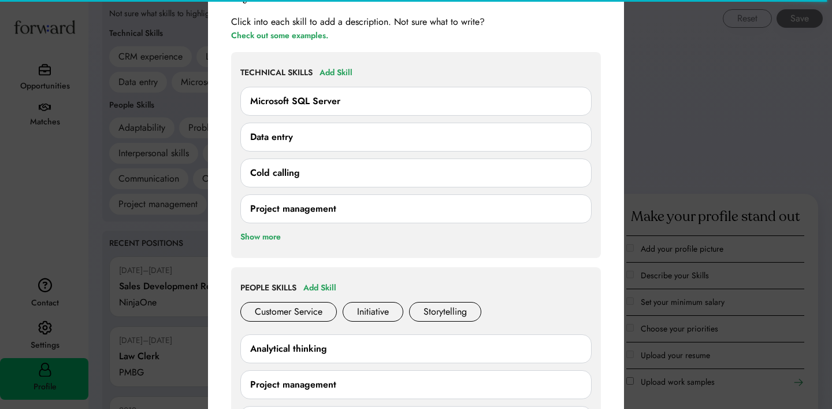
scroll to position [777, 0]
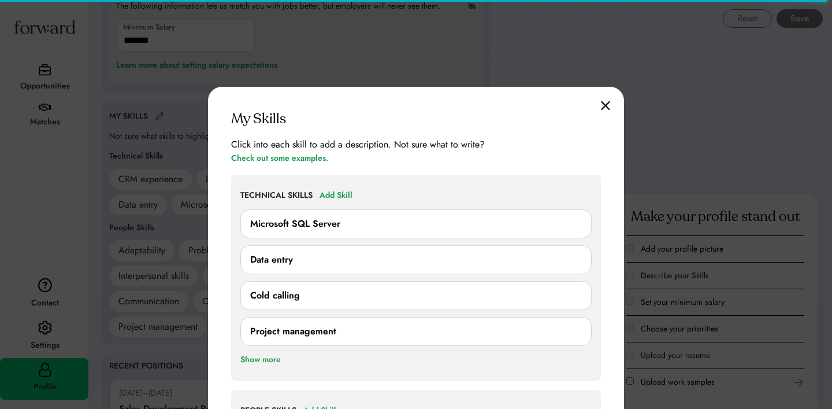
click at [604, 102] on img at bounding box center [605, 106] width 9 height 10
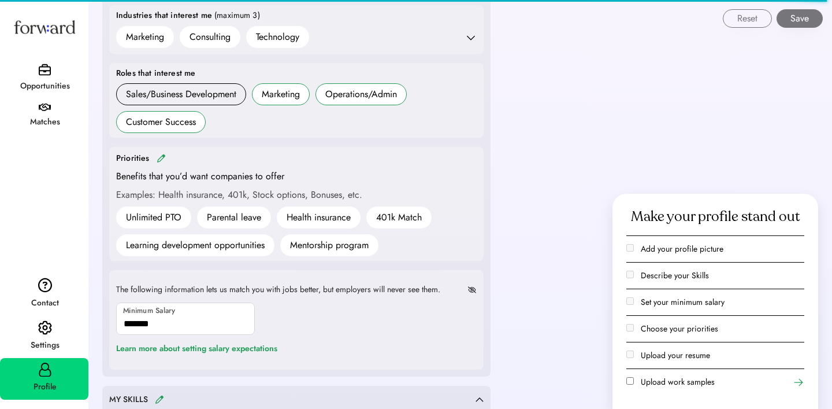
scroll to position [496, 0]
